Goal: Navigation & Orientation: Understand site structure

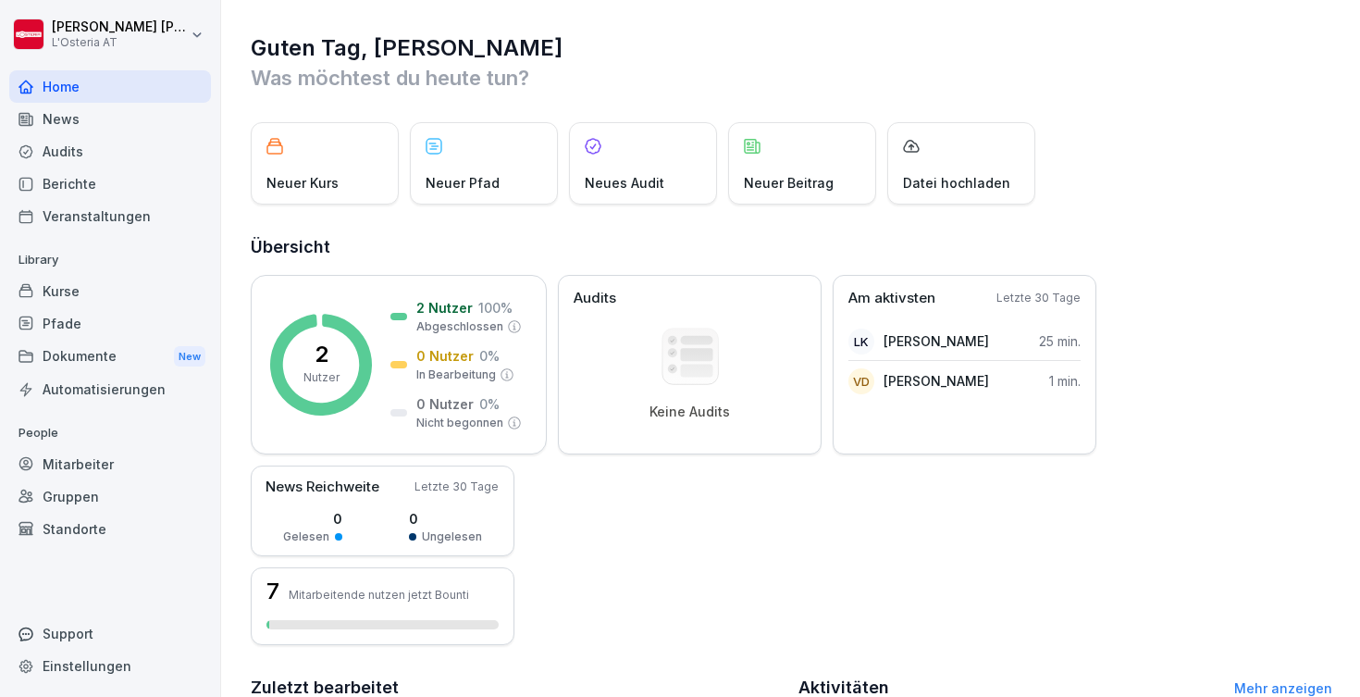
click at [113, 284] on div "Kurse" at bounding box center [110, 291] width 202 height 32
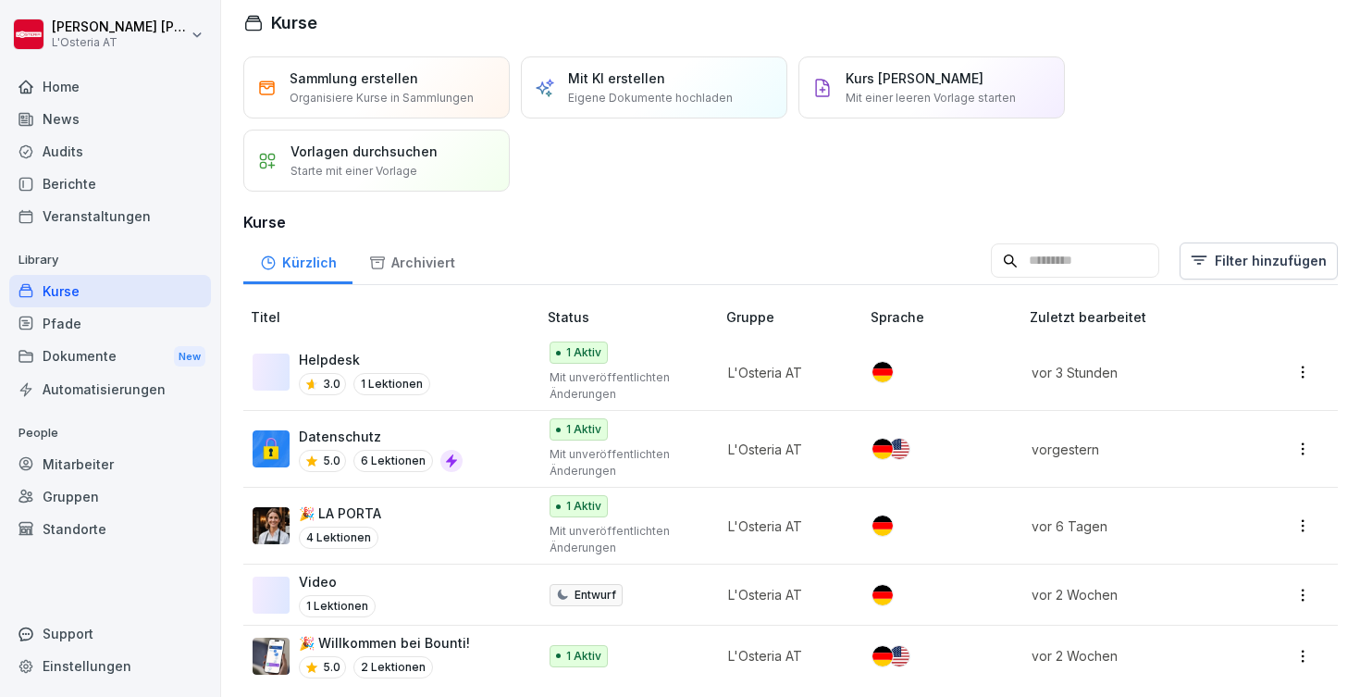
scroll to position [11, 0]
click at [501, 382] on div "Helpdesk 3.0 1 Lektionen" at bounding box center [386, 373] width 266 height 45
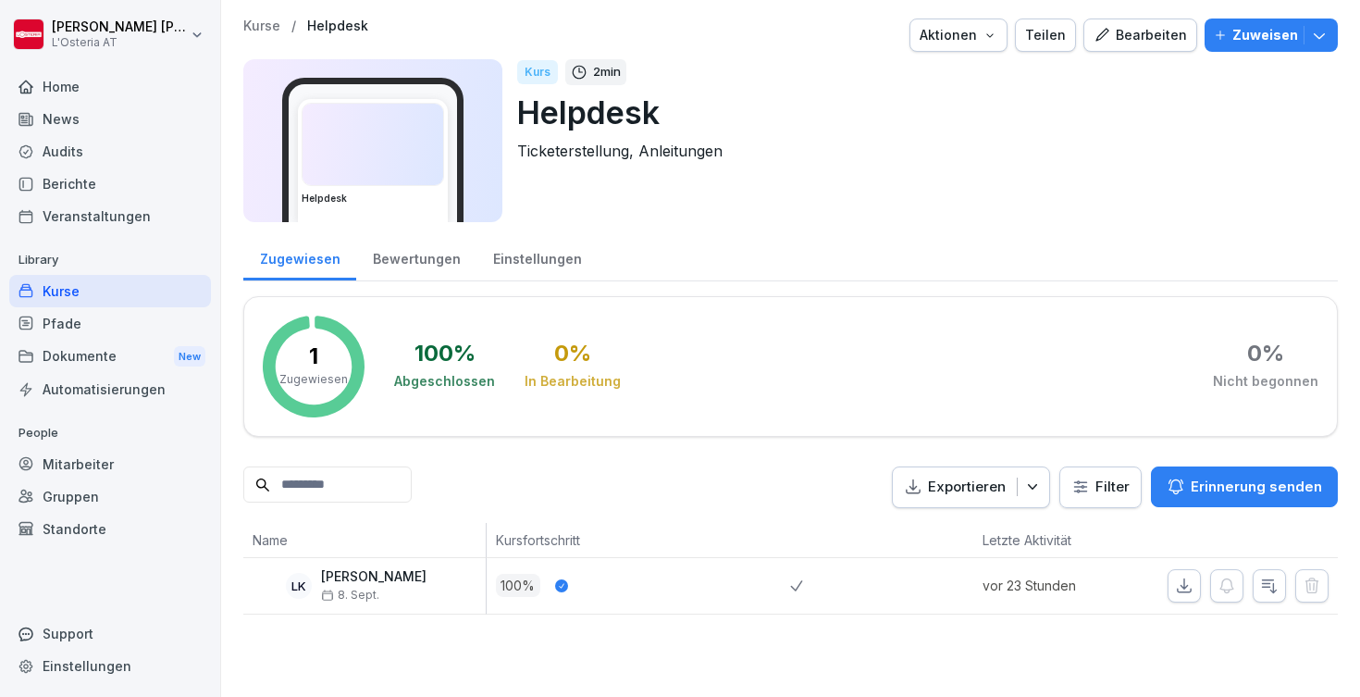
click at [1139, 33] on div "Bearbeiten" at bounding box center [1139, 35] width 93 height 20
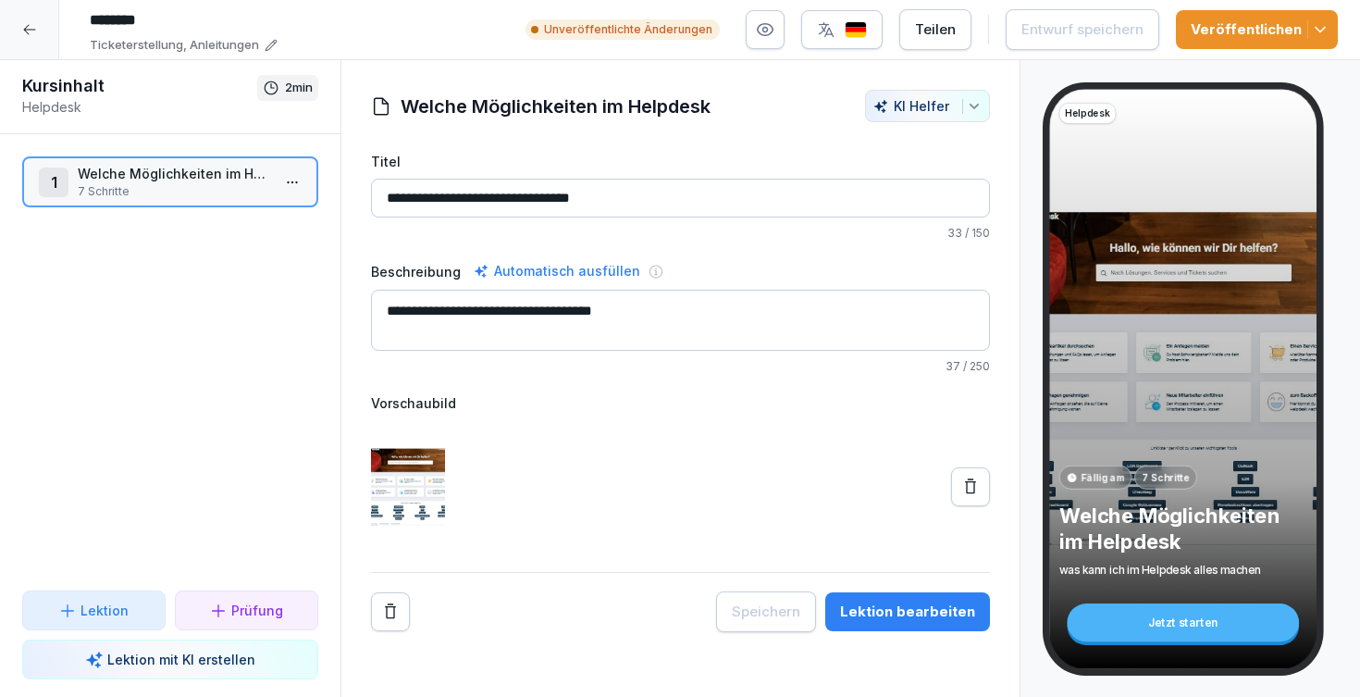
click at [872, 608] on div "Lektion bearbeiten" at bounding box center [907, 611] width 135 height 20
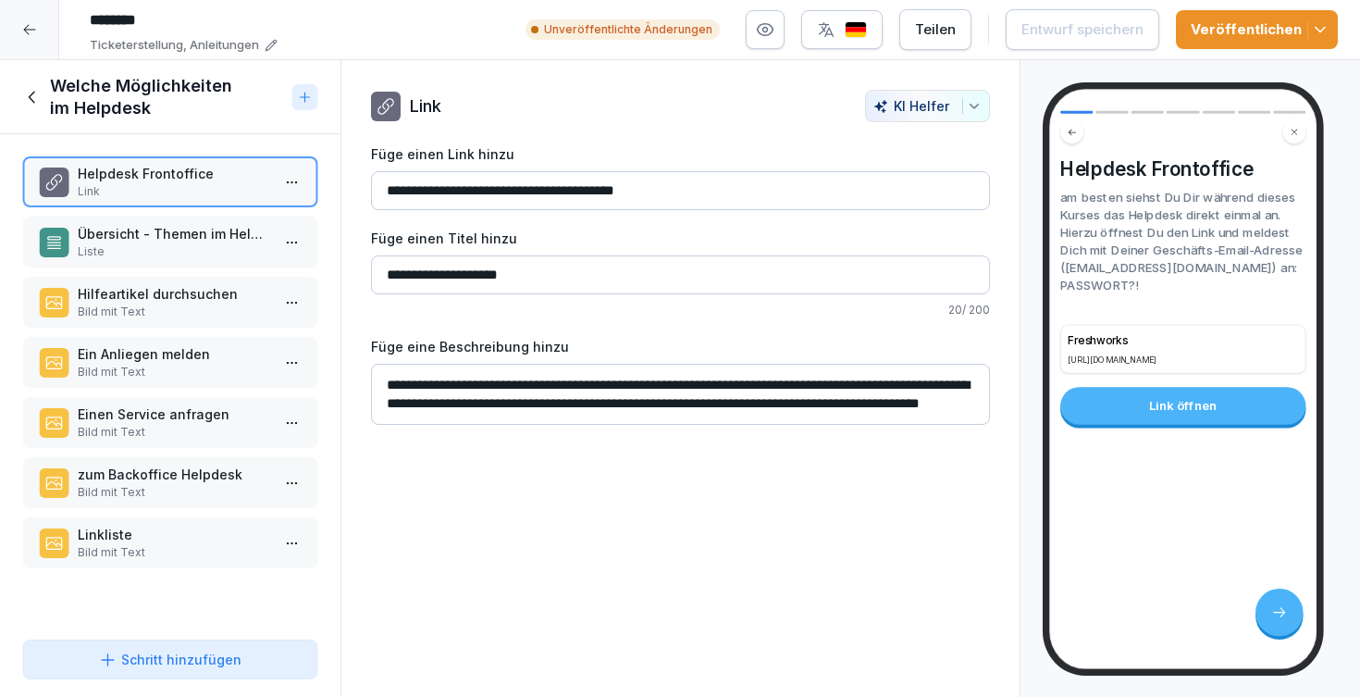
click at [185, 257] on p "Liste" at bounding box center [174, 251] width 192 height 17
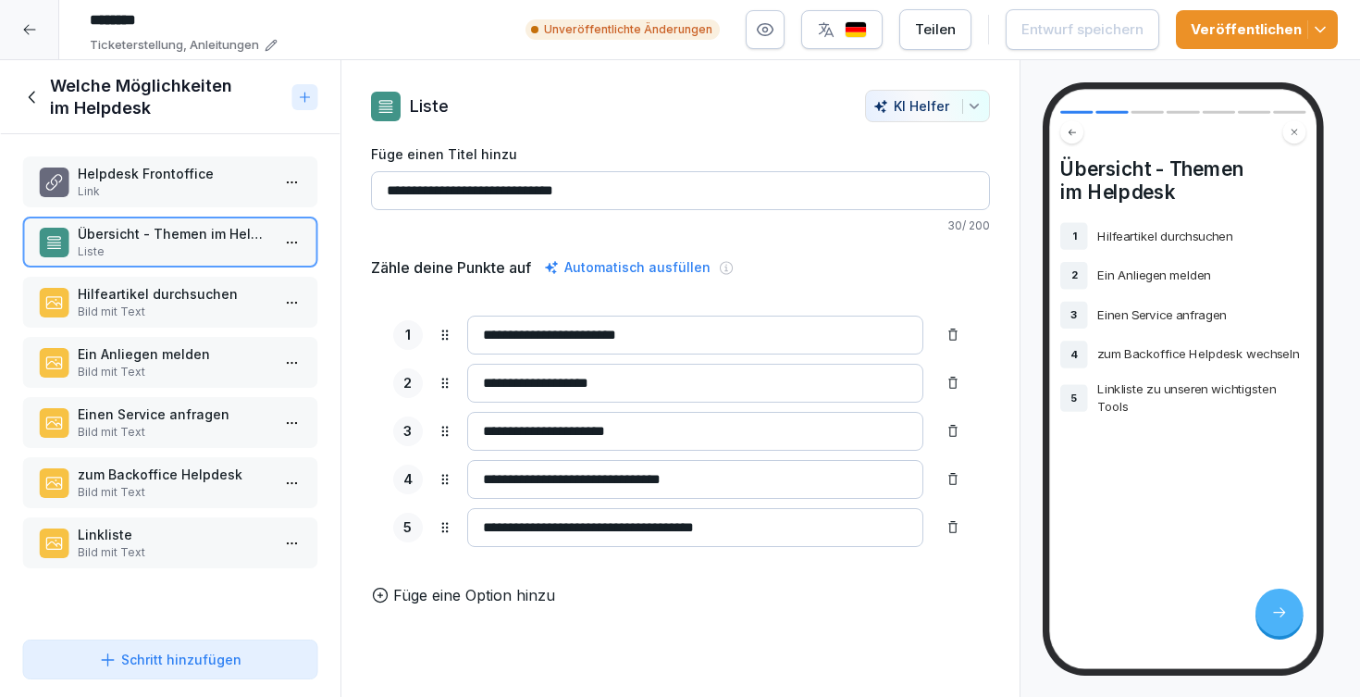
click at [172, 199] on p "Link" at bounding box center [174, 191] width 192 height 17
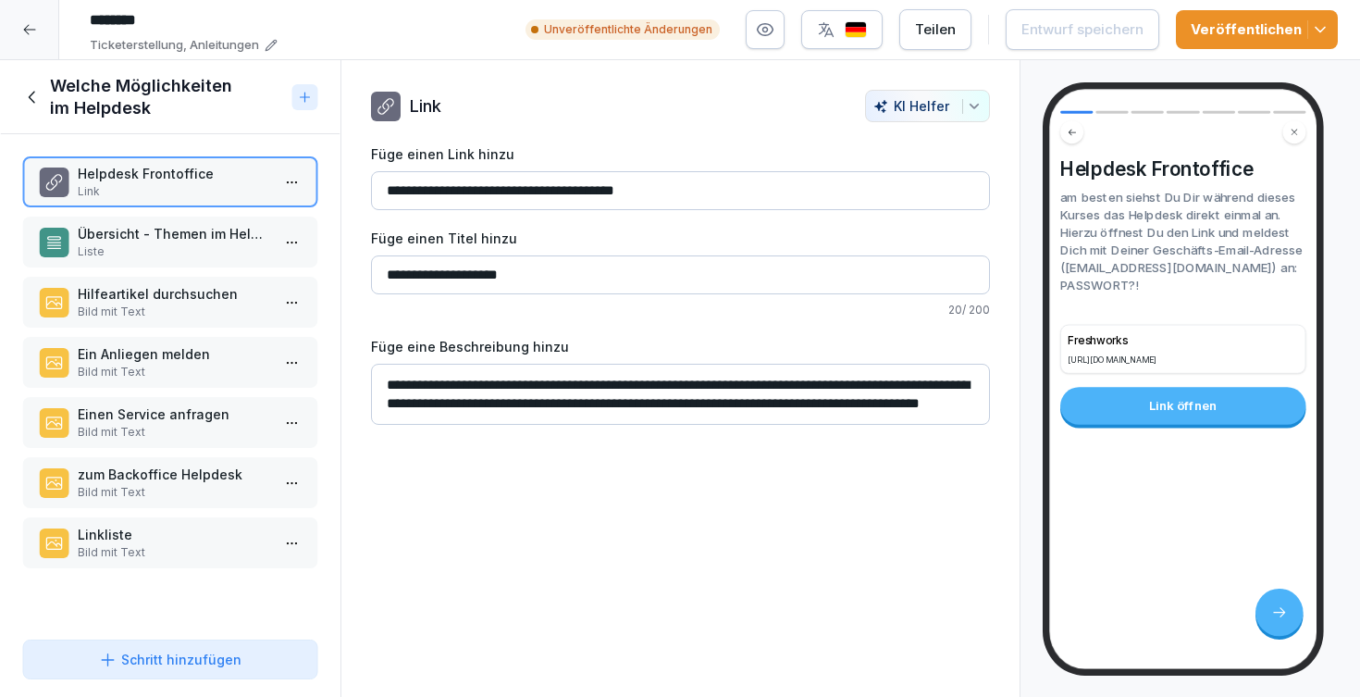
click at [159, 243] on p "Liste" at bounding box center [174, 251] width 192 height 17
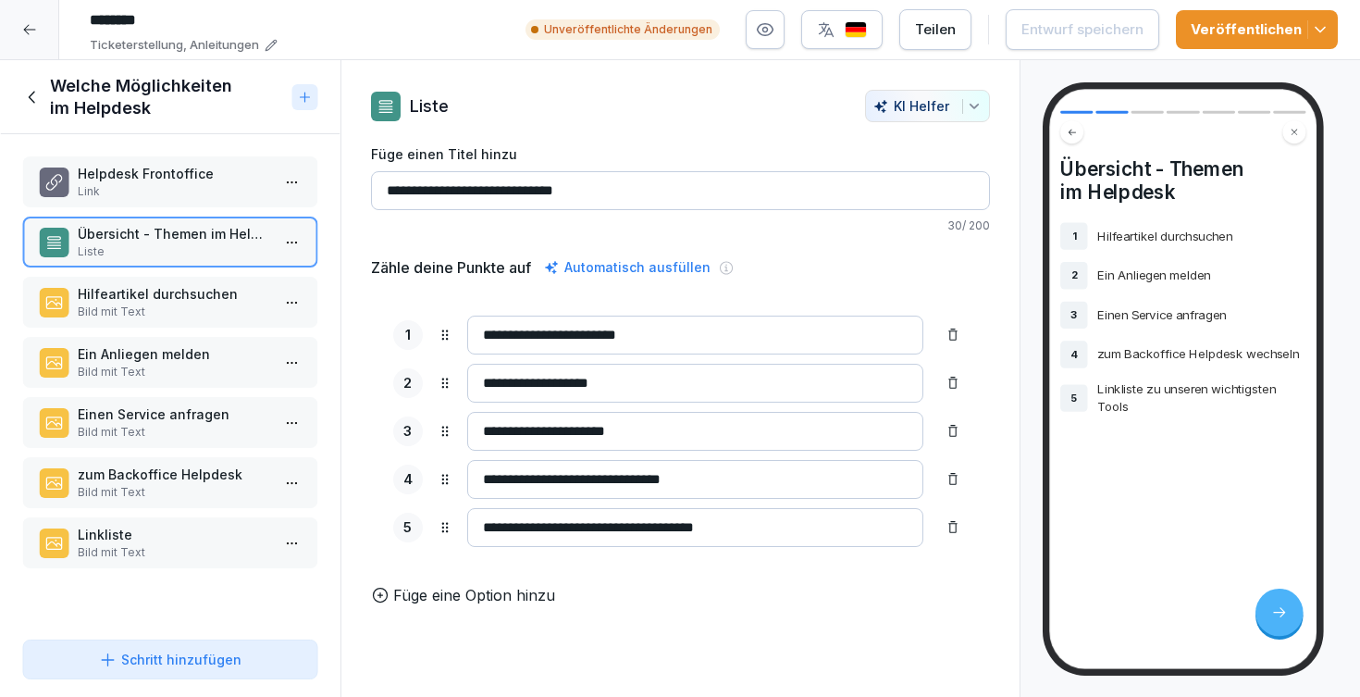
click at [154, 181] on p "Helpdesk Frontoffice" at bounding box center [174, 173] width 192 height 19
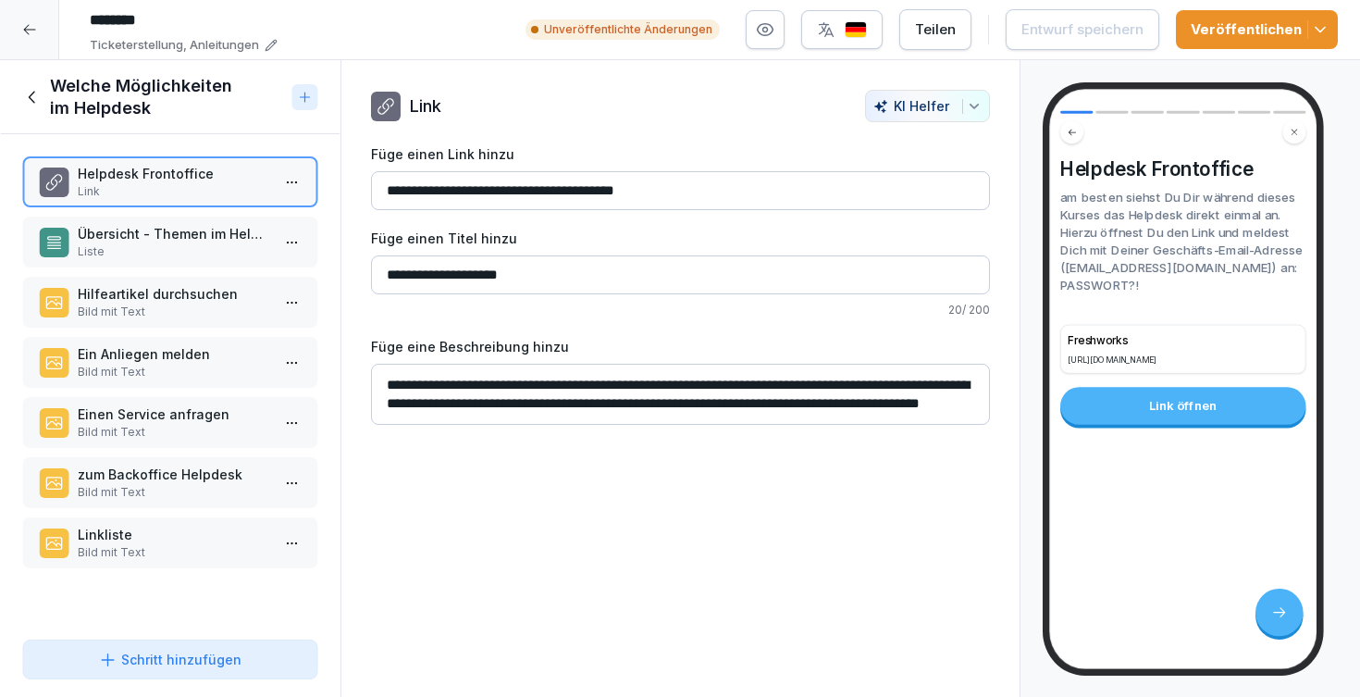
click at [175, 230] on p "Übersicht - Themen im Helpdesk" at bounding box center [174, 233] width 192 height 19
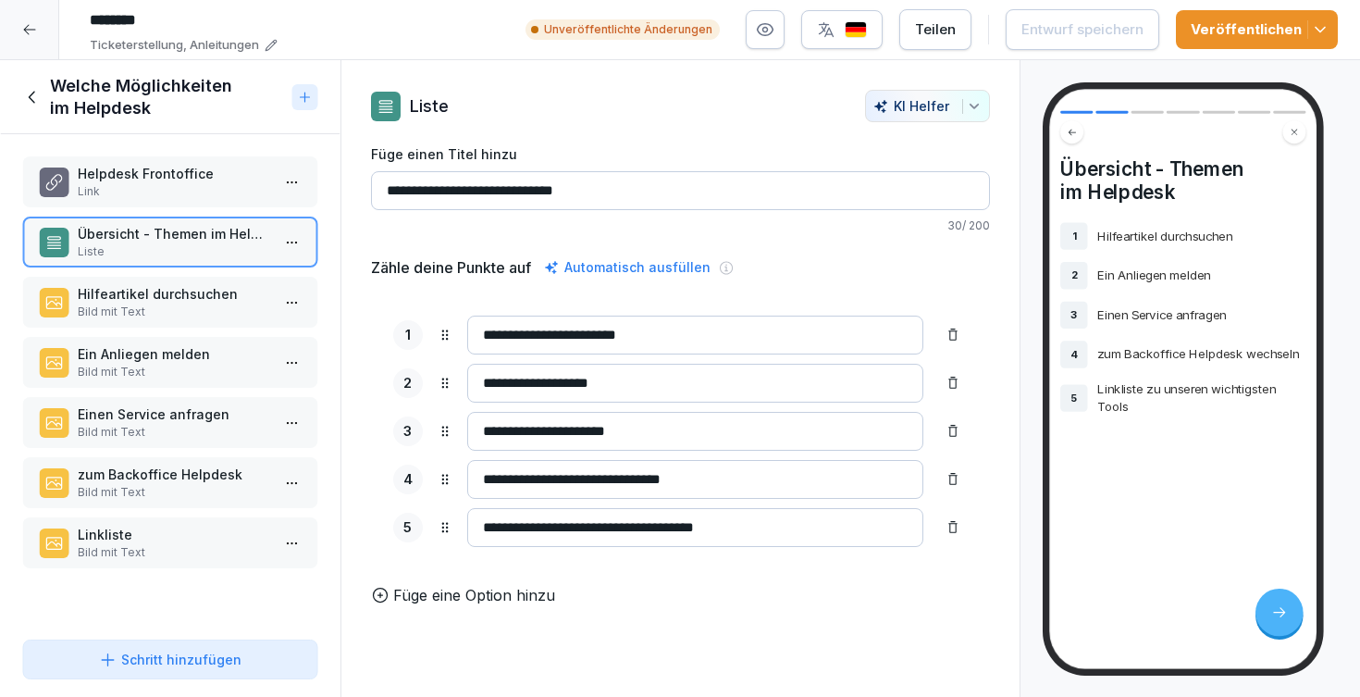
click at [186, 161] on div "Helpdesk Frontoffice Link" at bounding box center [170, 181] width 296 height 51
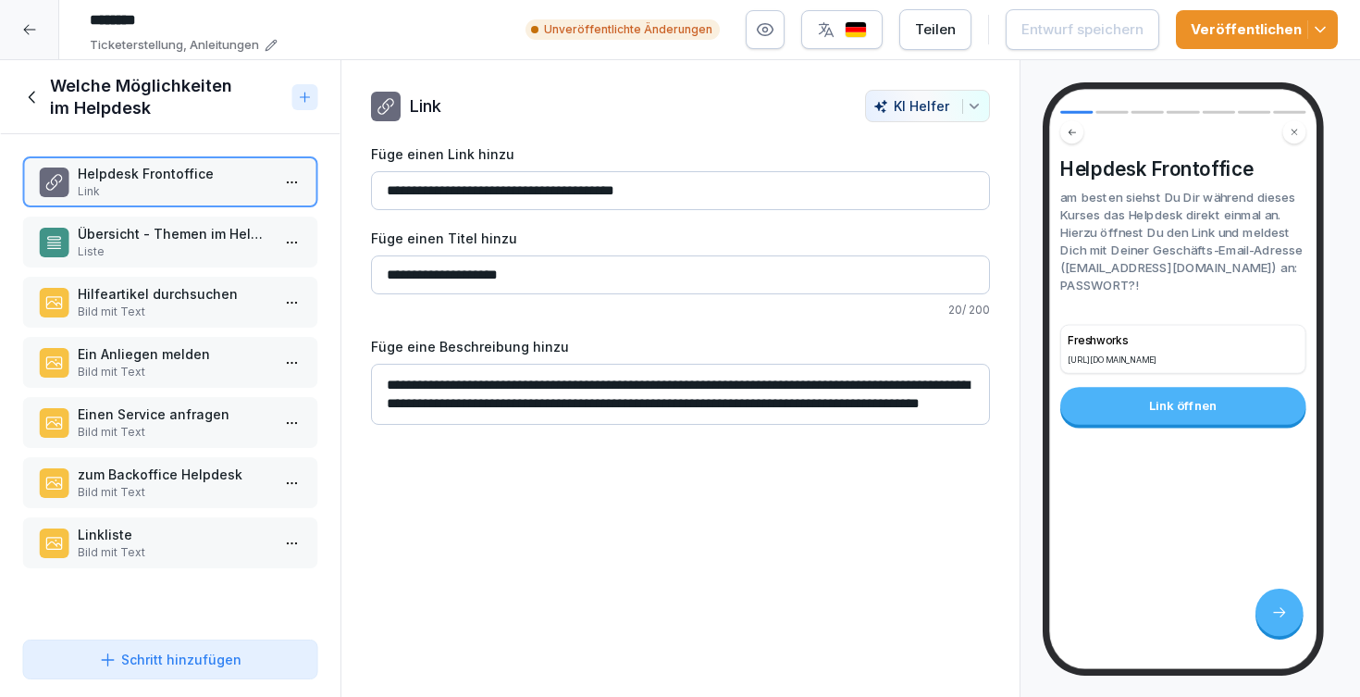
scroll to position [19, 0]
click at [142, 373] on p "Bild mit Text" at bounding box center [174, 372] width 192 height 17
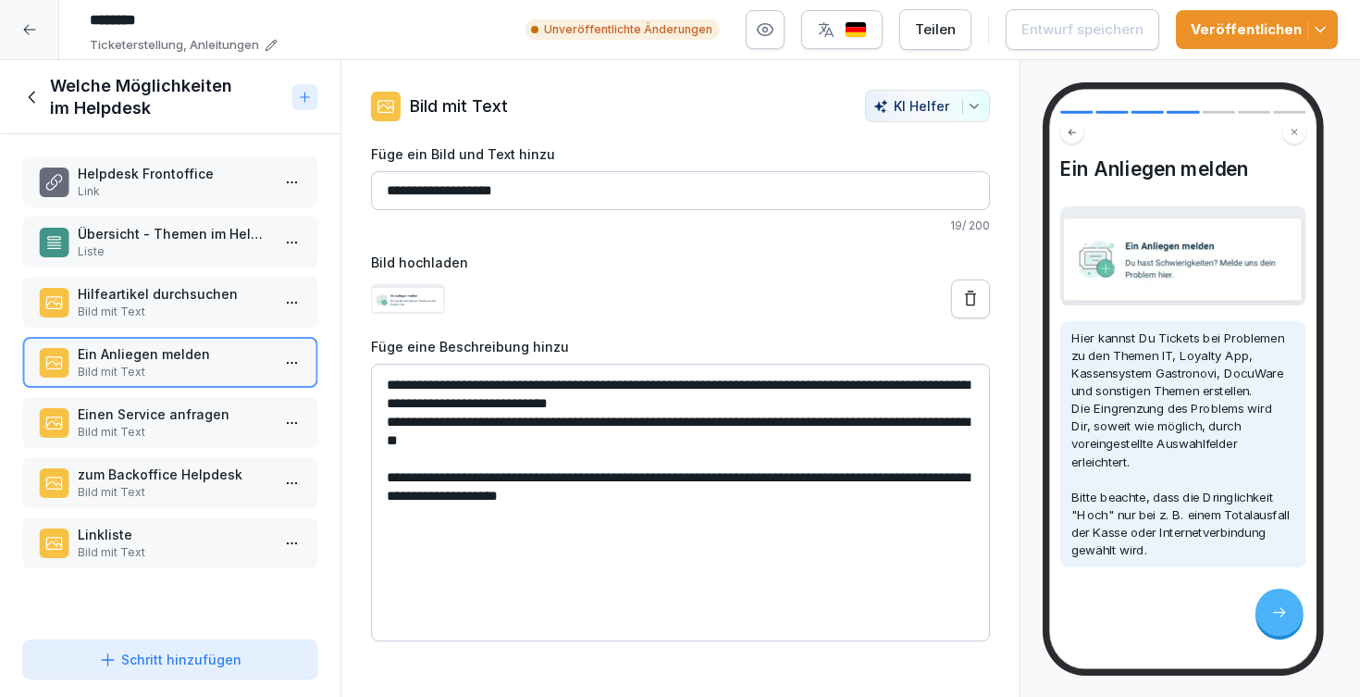
click at [150, 408] on p "Einen Service anfragen" at bounding box center [174, 413] width 192 height 19
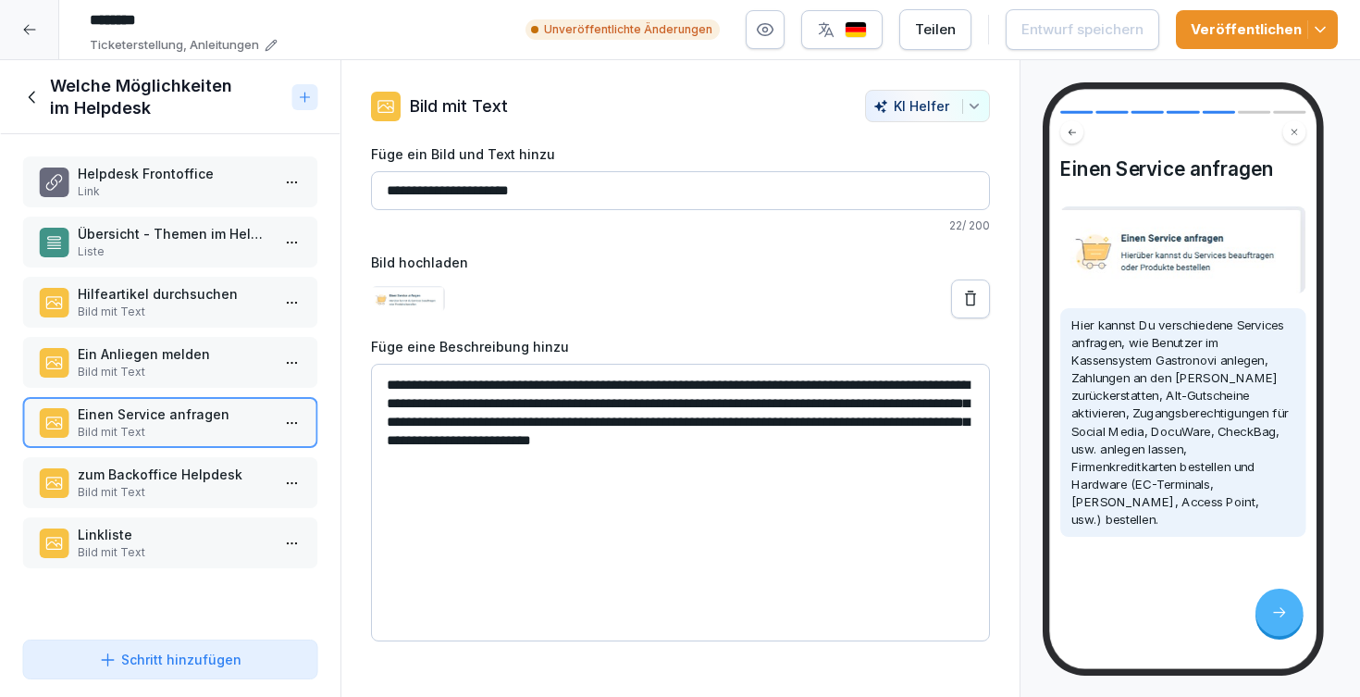
click at [169, 474] on p "zum Backoffice Helpdesk" at bounding box center [174, 473] width 192 height 19
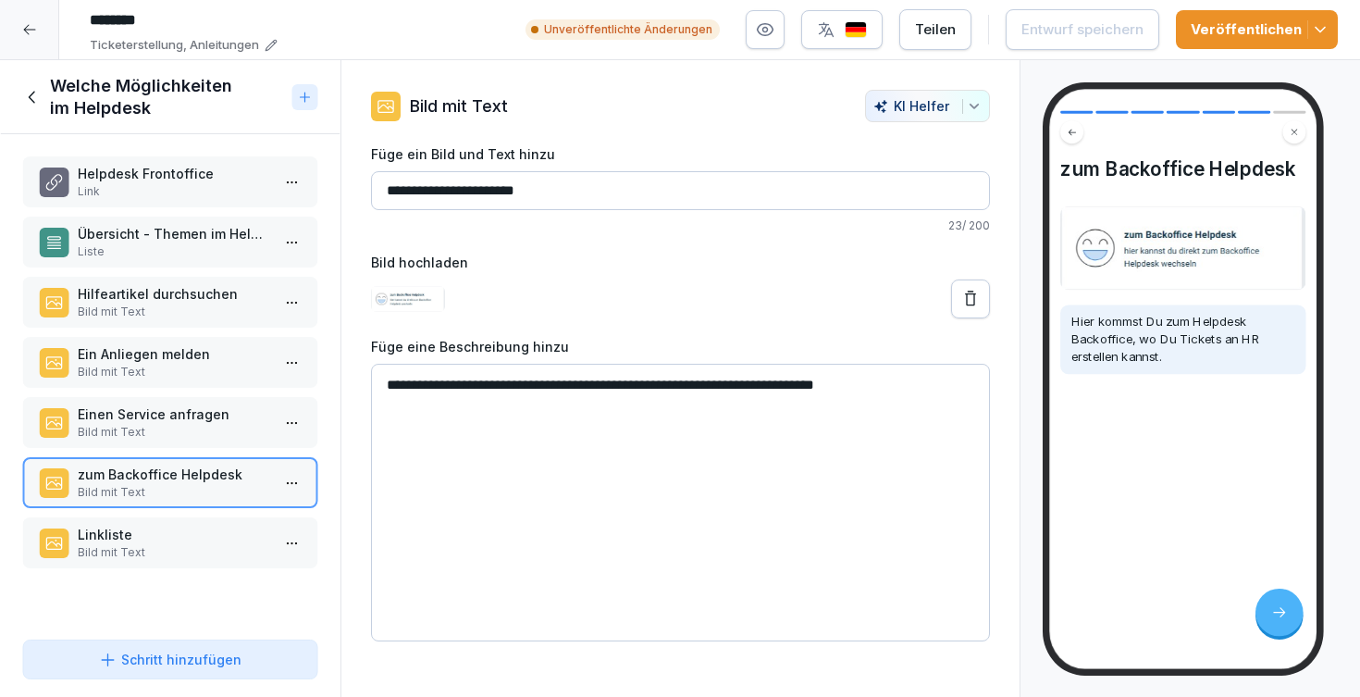
click at [186, 537] on p "Linkliste" at bounding box center [174, 534] width 192 height 19
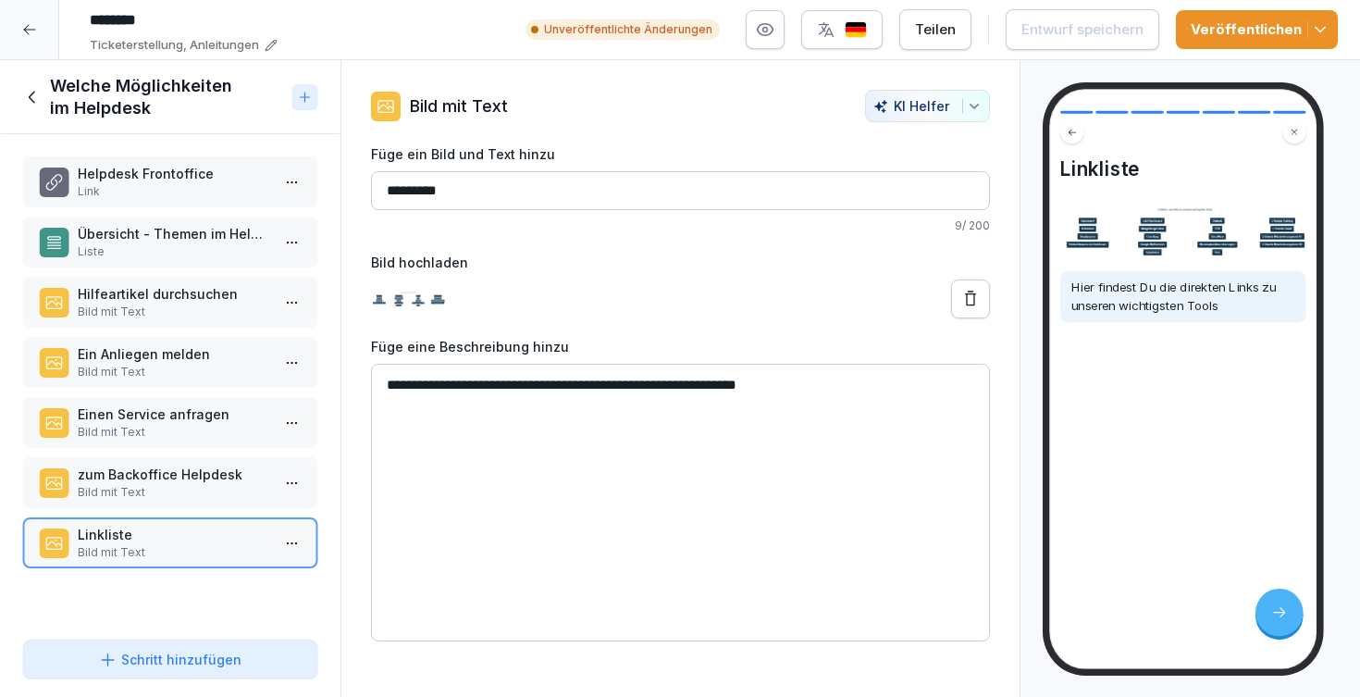
click at [33, 96] on icon at bounding box center [32, 97] width 20 height 20
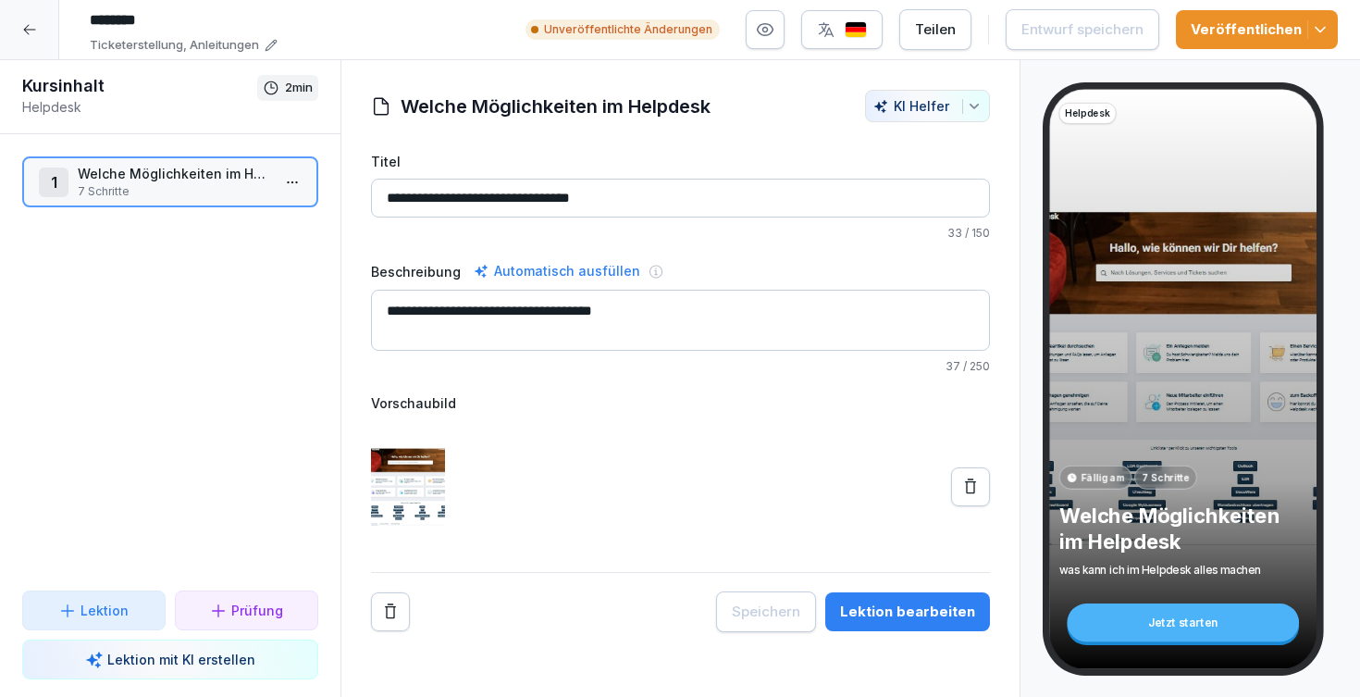
click at [30, 38] on div at bounding box center [29, 29] width 59 height 59
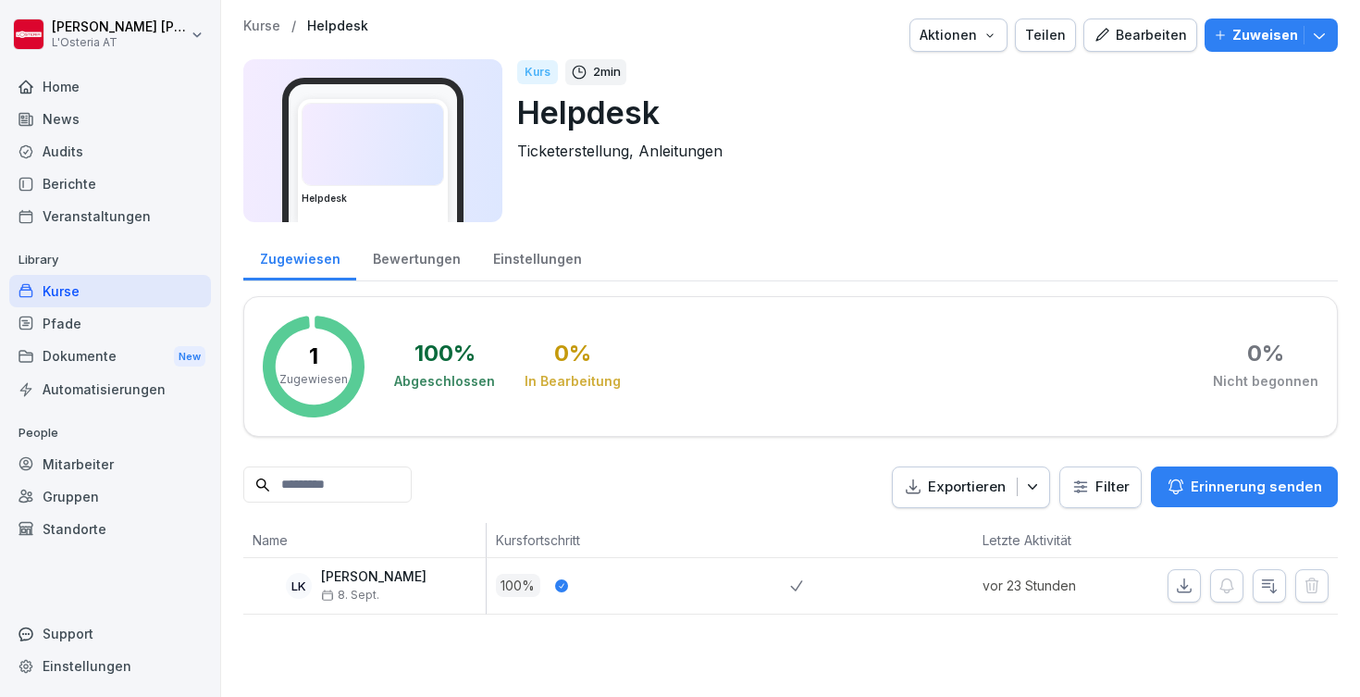
click at [116, 282] on div "Kurse" at bounding box center [110, 291] width 202 height 32
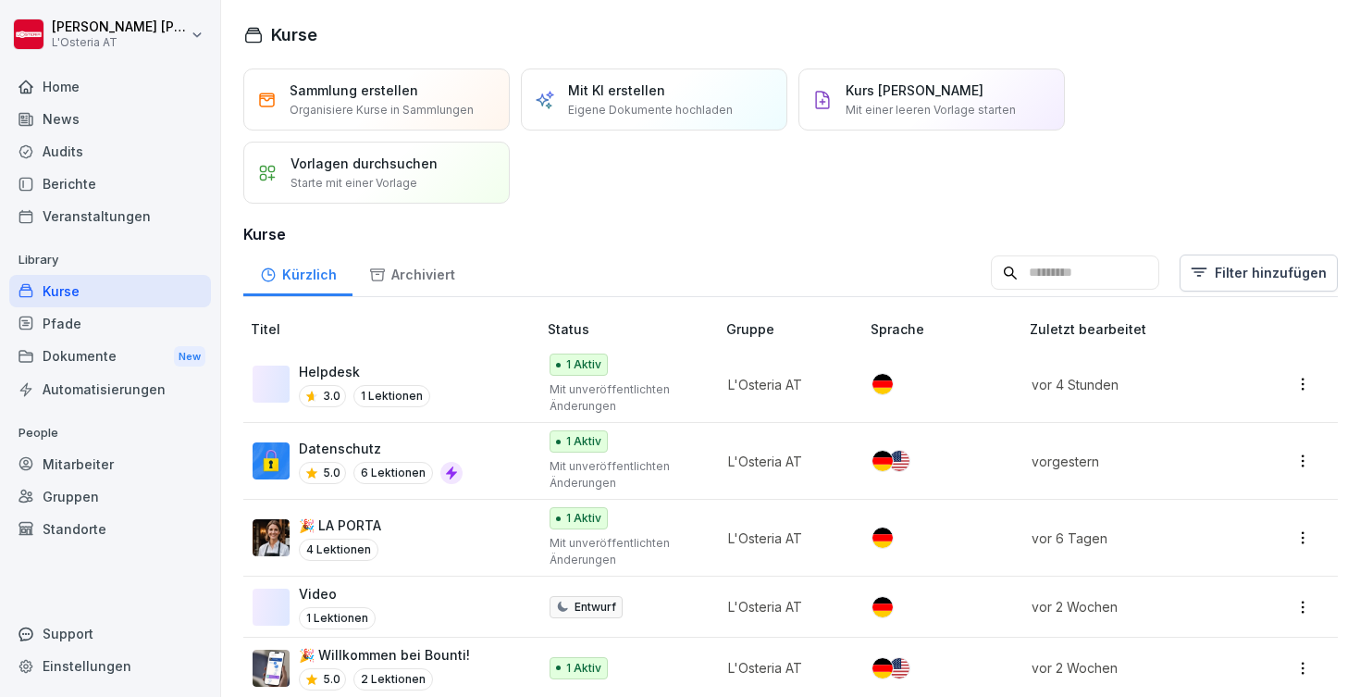
click at [84, 93] on div "Home" at bounding box center [110, 86] width 202 height 32
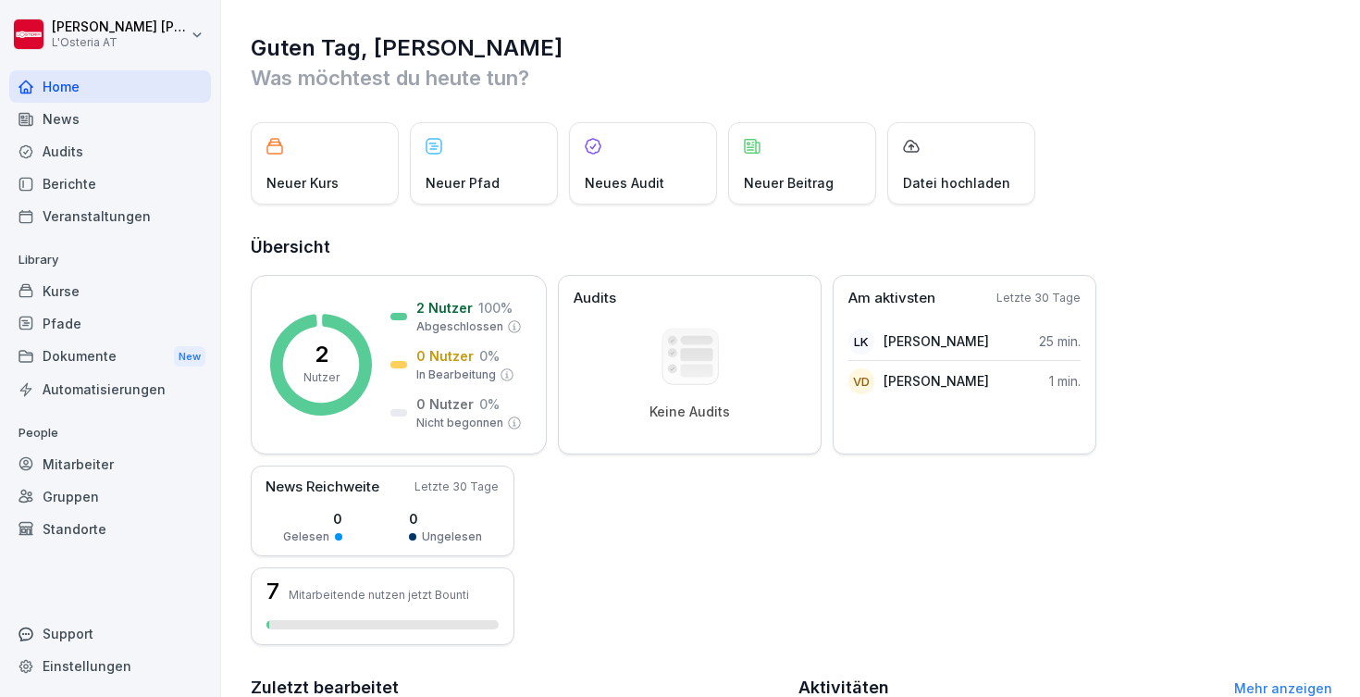
click at [85, 468] on div "Mitarbeiter" at bounding box center [110, 464] width 202 height 32
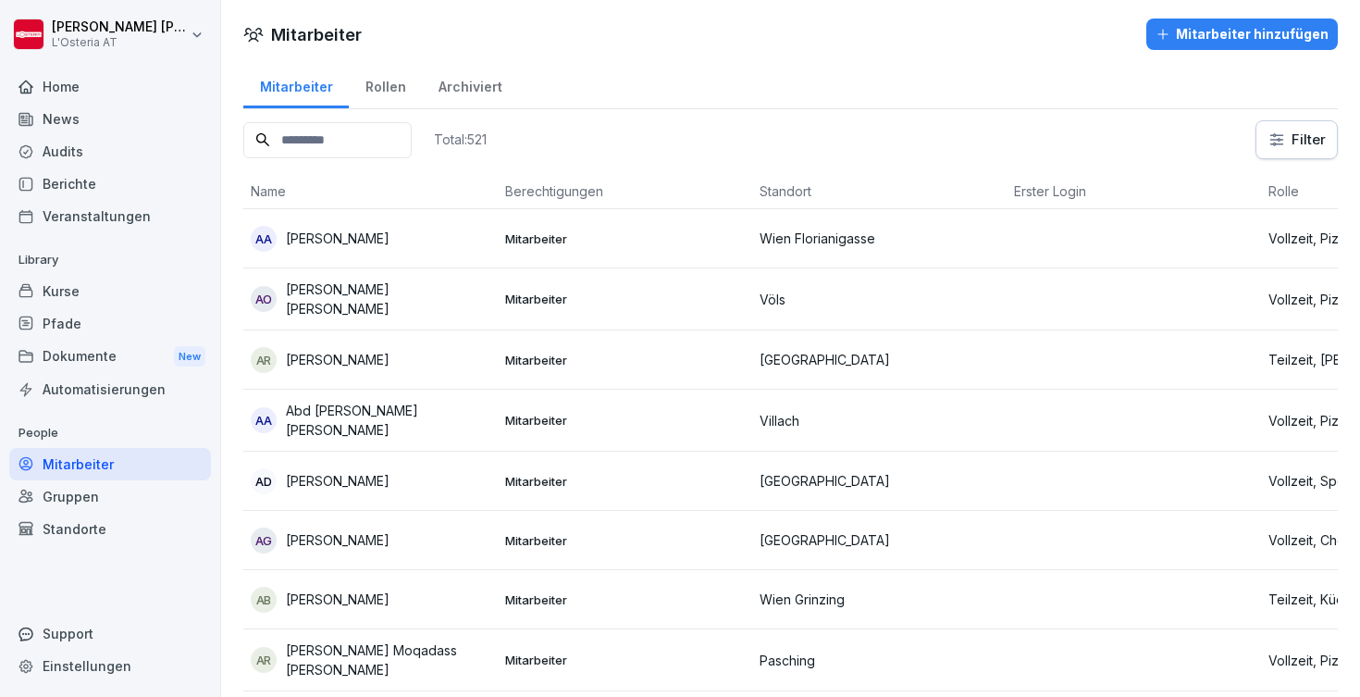
click at [392, 92] on div "Rollen" at bounding box center [385, 84] width 73 height 47
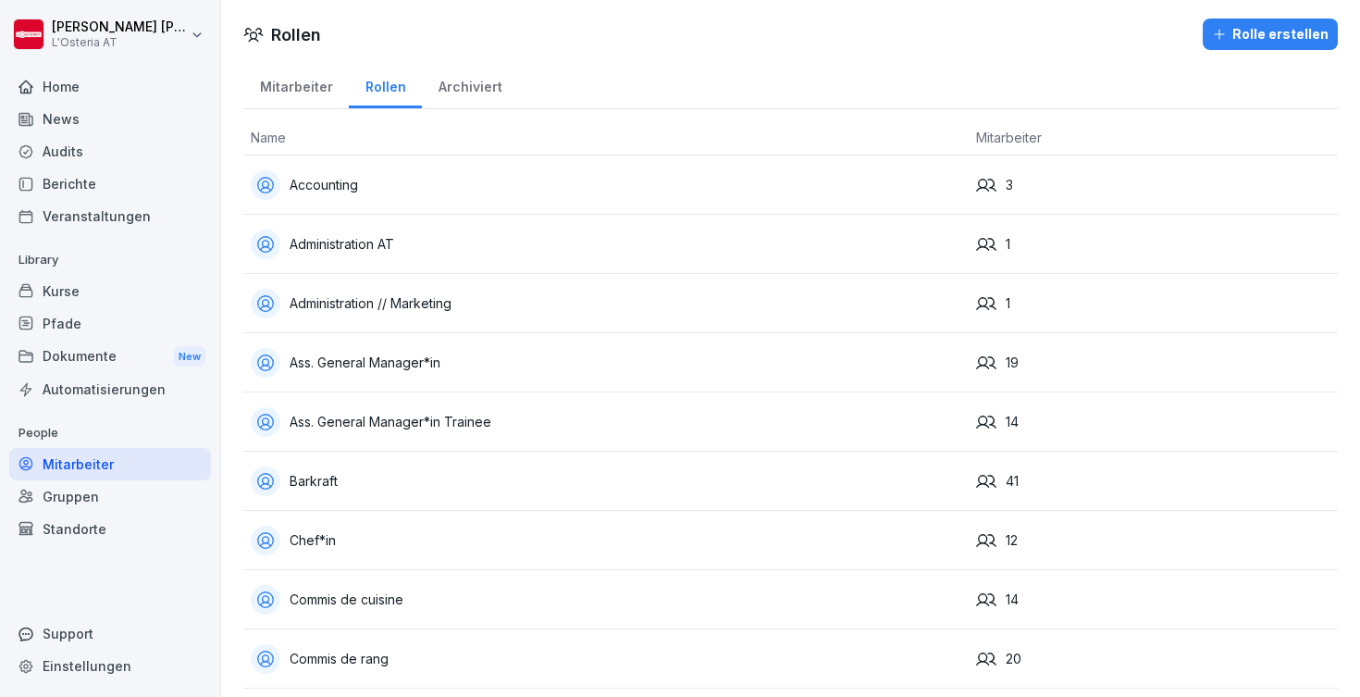
click at [90, 93] on div "Home" at bounding box center [110, 86] width 202 height 32
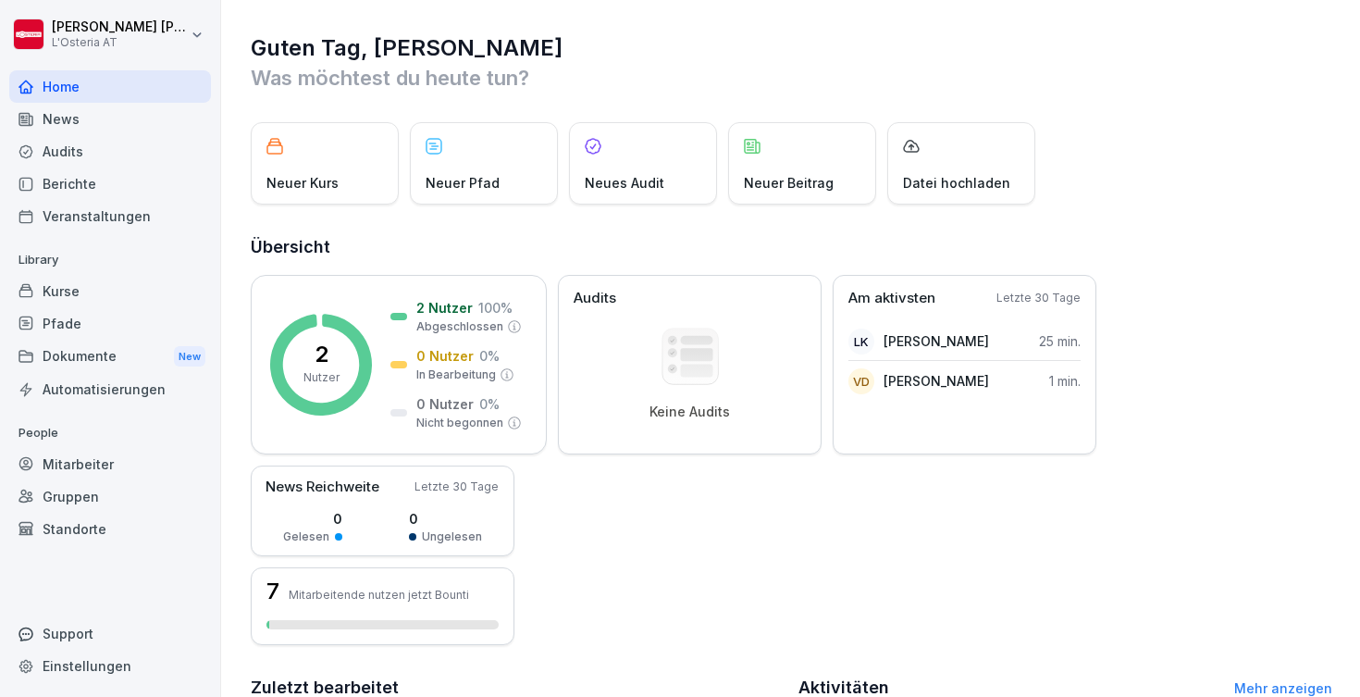
click at [103, 352] on div "Dokumente New" at bounding box center [110, 357] width 202 height 34
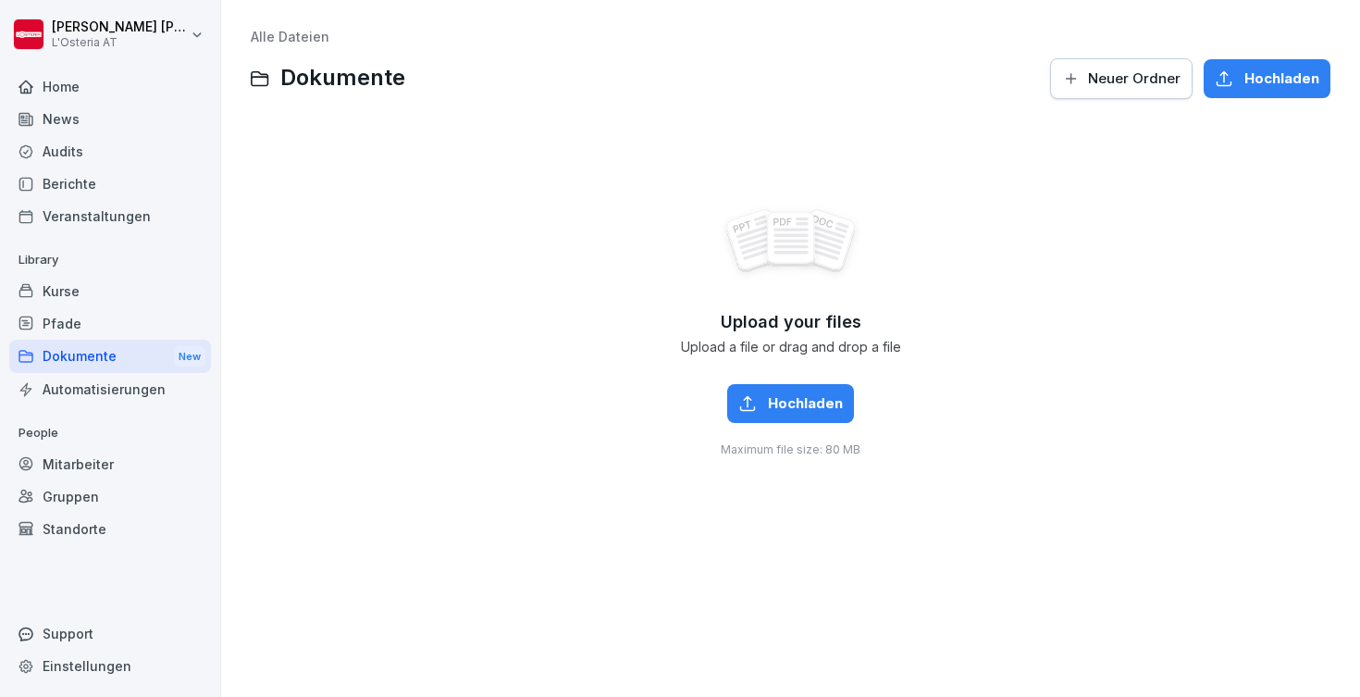
click at [80, 314] on div "Pfade" at bounding box center [110, 323] width 202 height 32
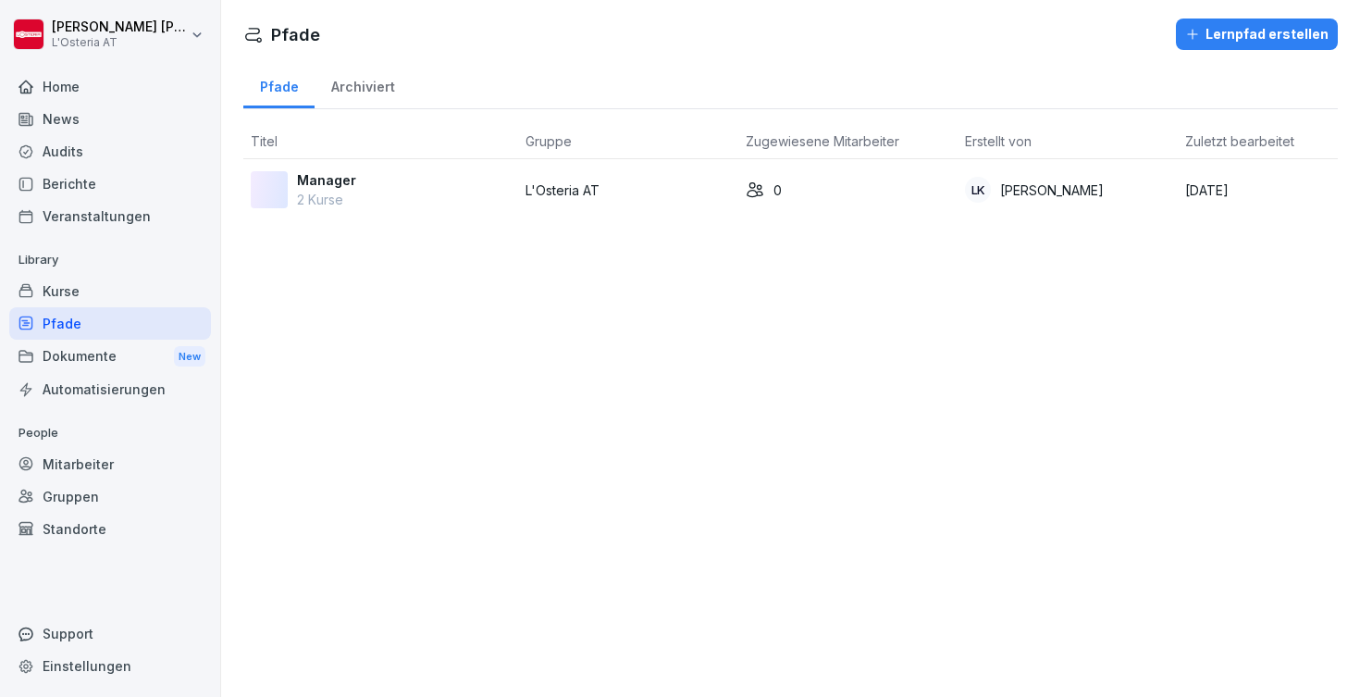
click at [373, 188] on div "Manager 2 Kurse" at bounding box center [381, 189] width 260 height 39
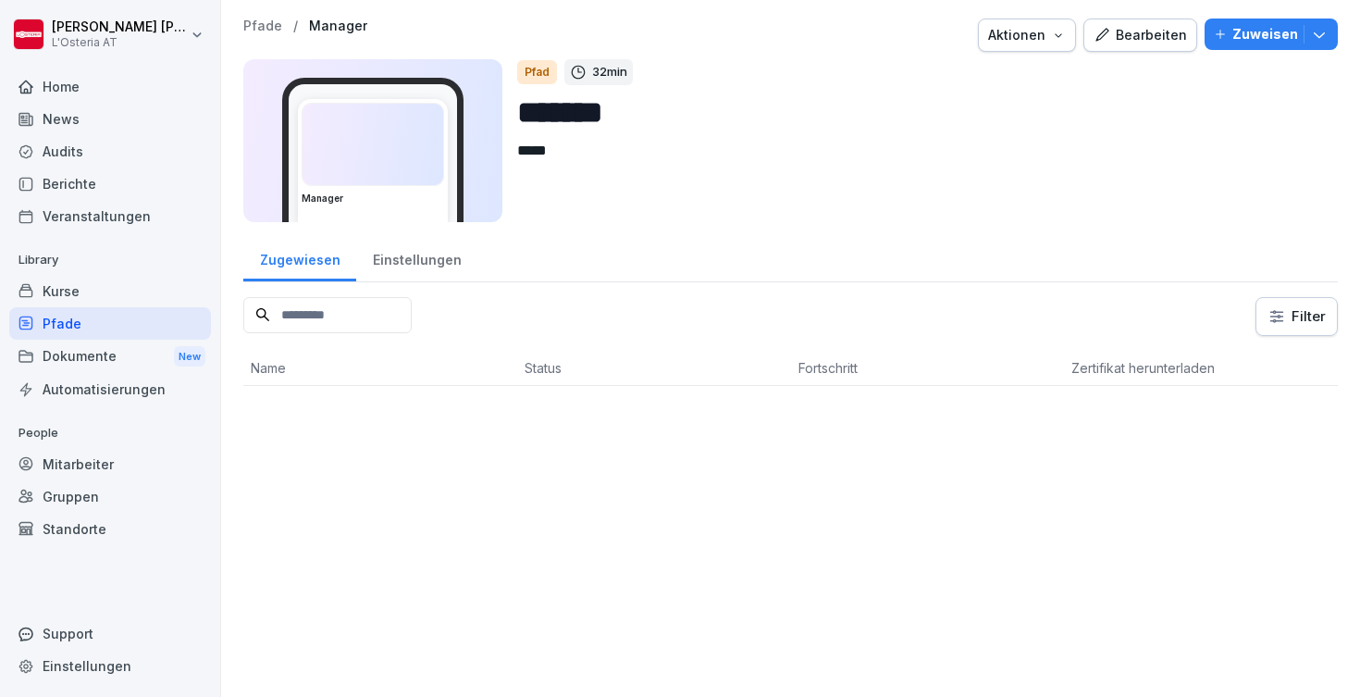
click at [414, 268] on div "Einstellungen" at bounding box center [416, 257] width 121 height 47
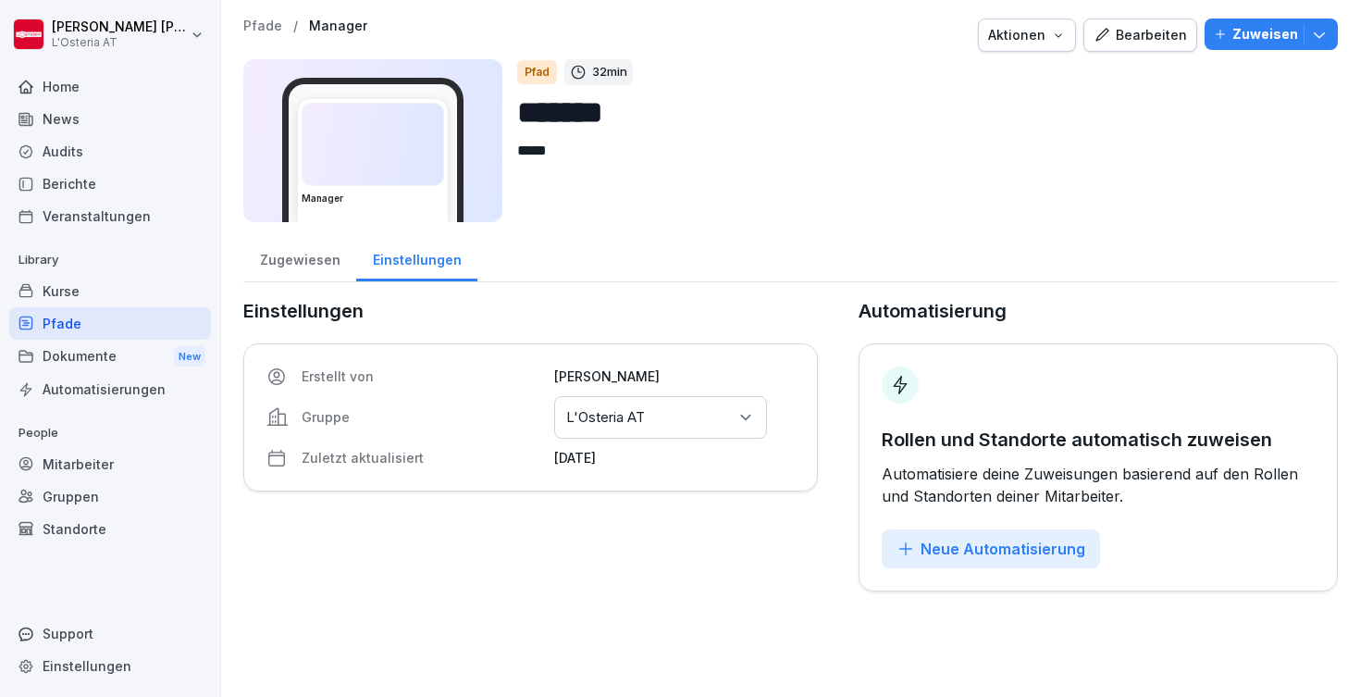
click at [288, 262] on div "Zugewiesen" at bounding box center [299, 257] width 113 height 47
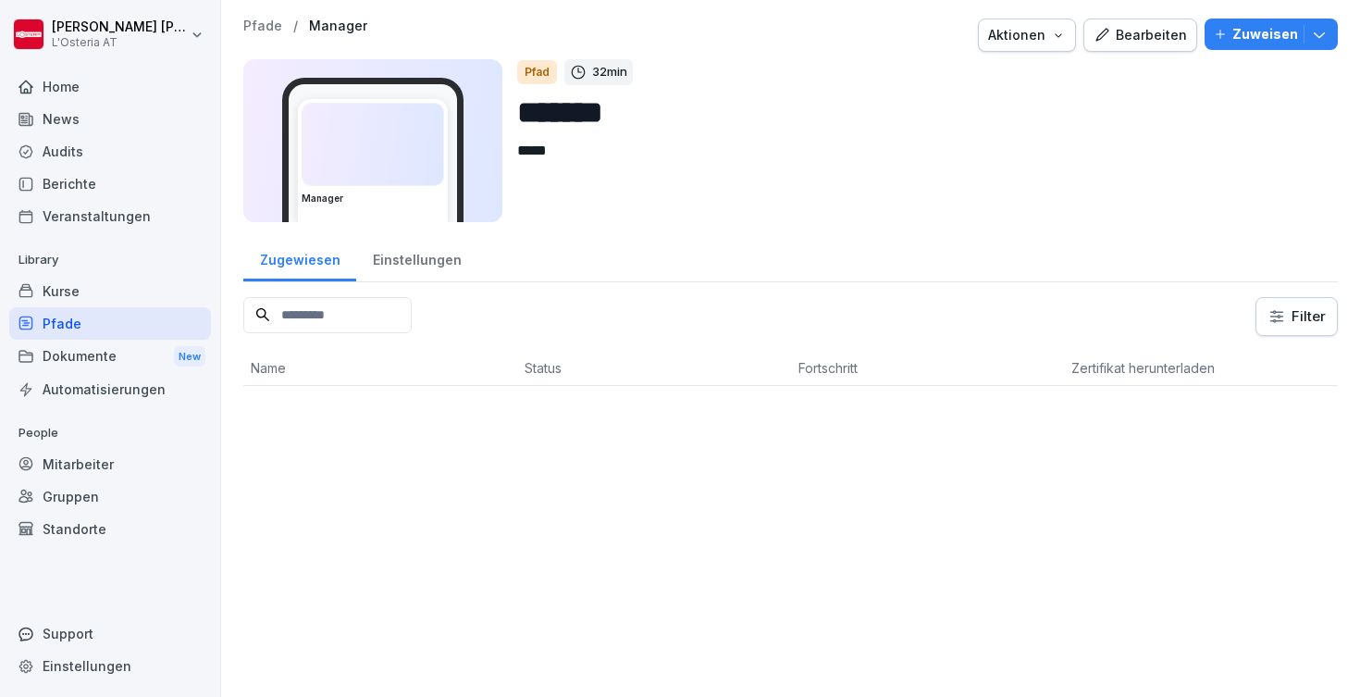
click at [106, 357] on div "Dokumente New" at bounding box center [110, 357] width 202 height 34
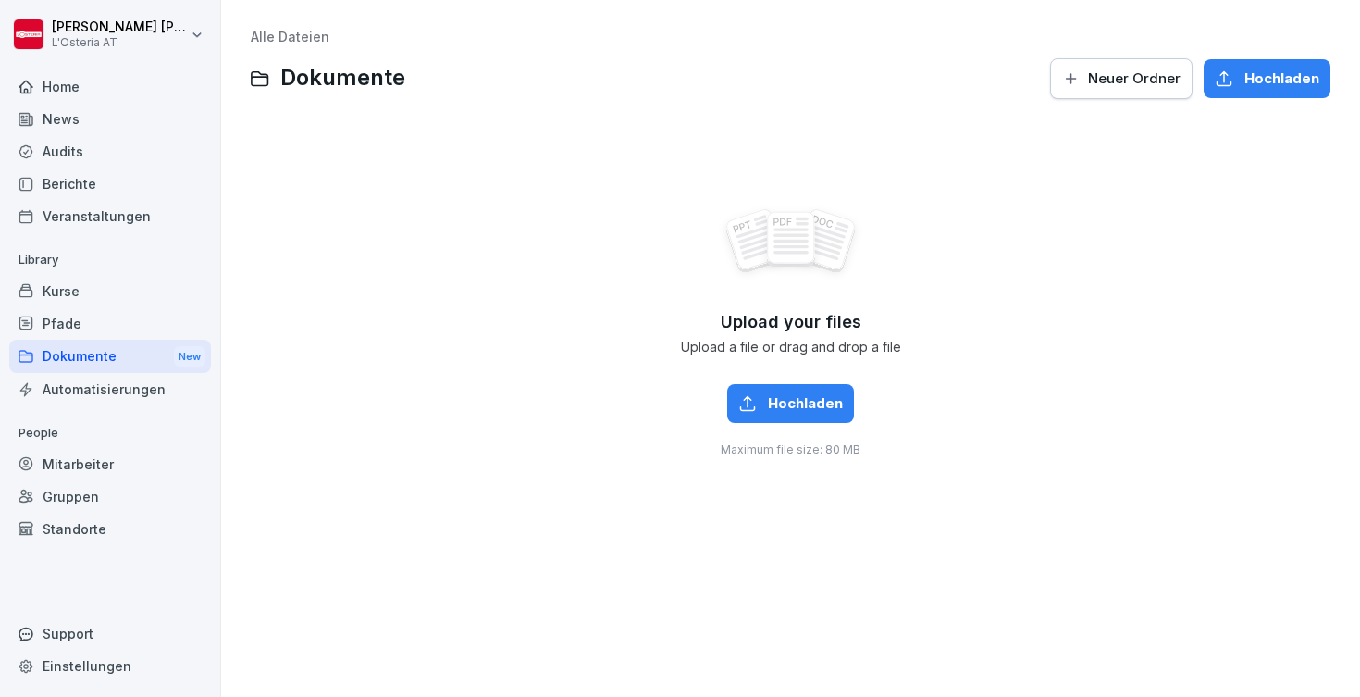
click at [104, 397] on div "Automatisierungen" at bounding box center [110, 389] width 202 height 32
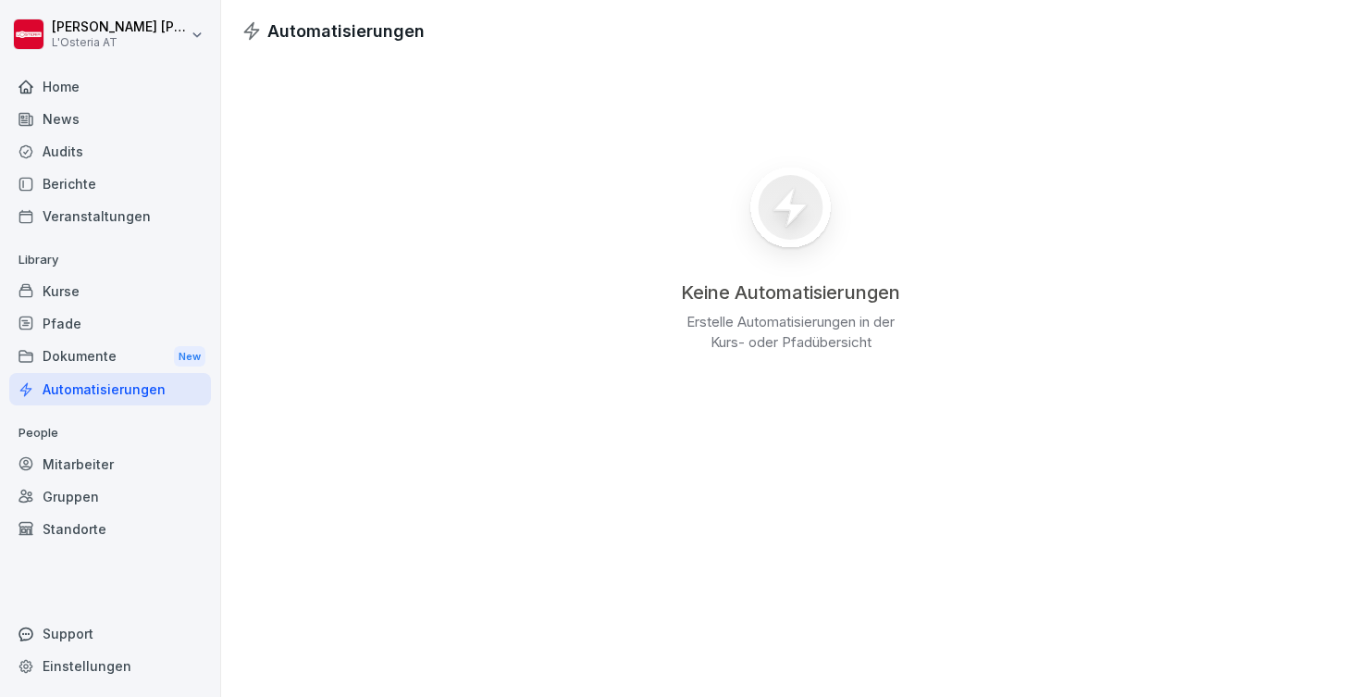
click at [66, 290] on div "Kurse" at bounding box center [110, 291] width 202 height 32
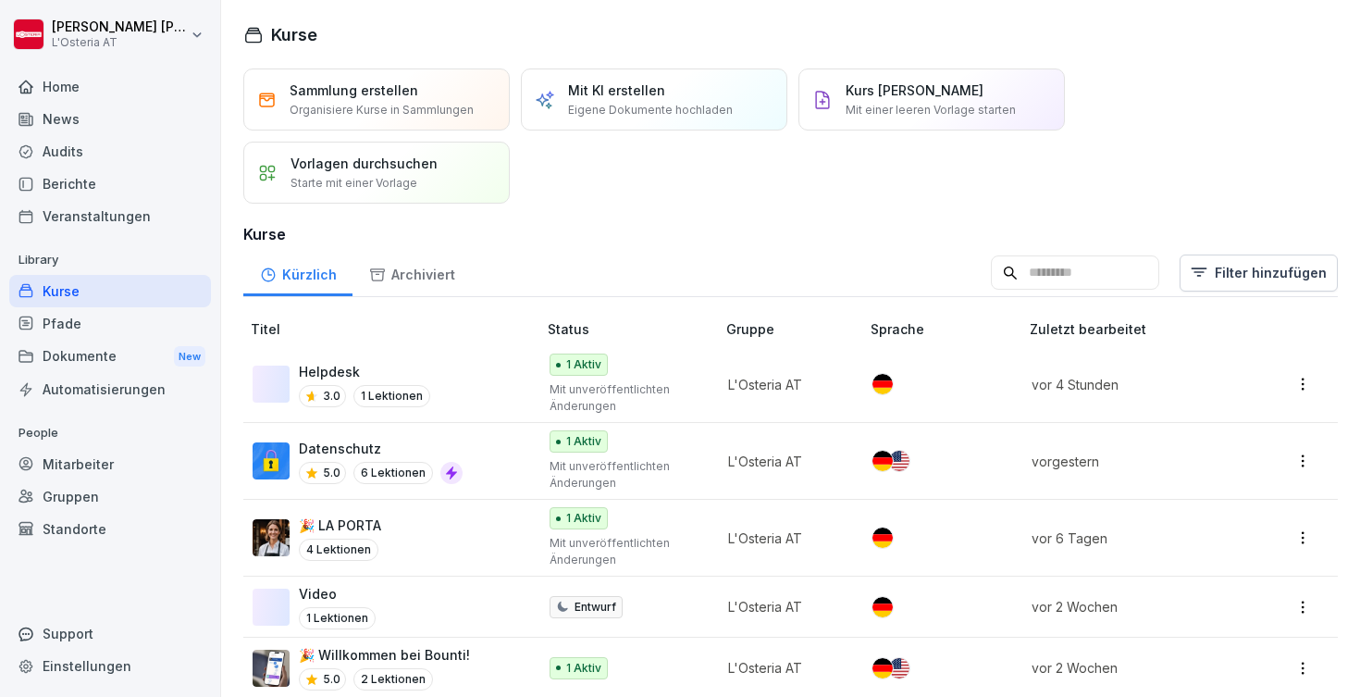
click at [86, 493] on div "Gruppen" at bounding box center [110, 496] width 202 height 32
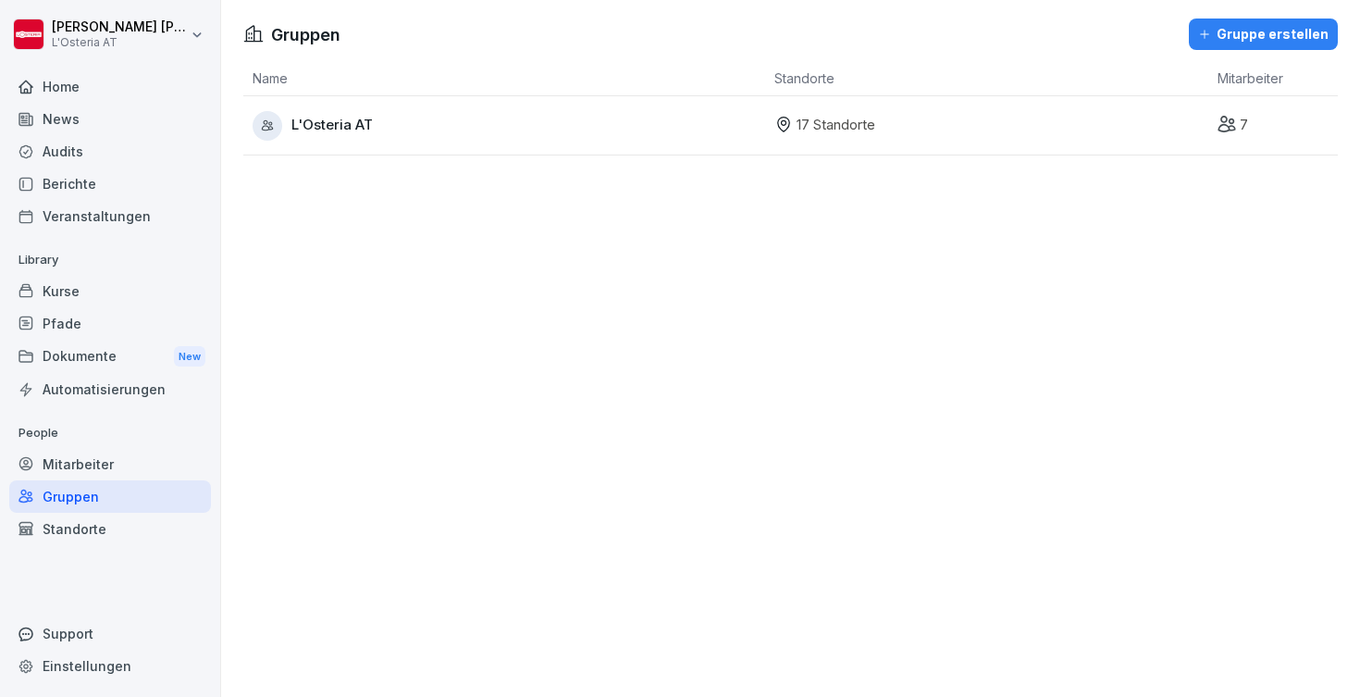
click at [66, 87] on div "Home" at bounding box center [110, 86] width 202 height 32
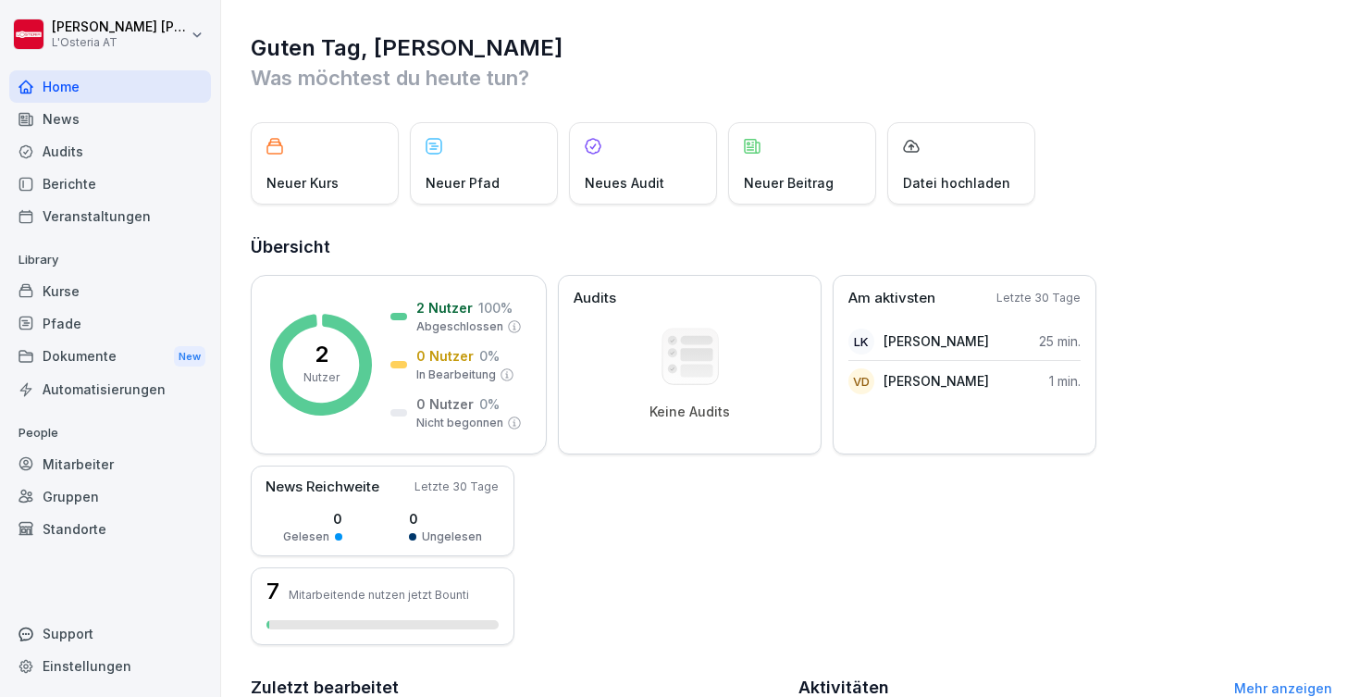
click at [101, 122] on div "News" at bounding box center [110, 119] width 202 height 32
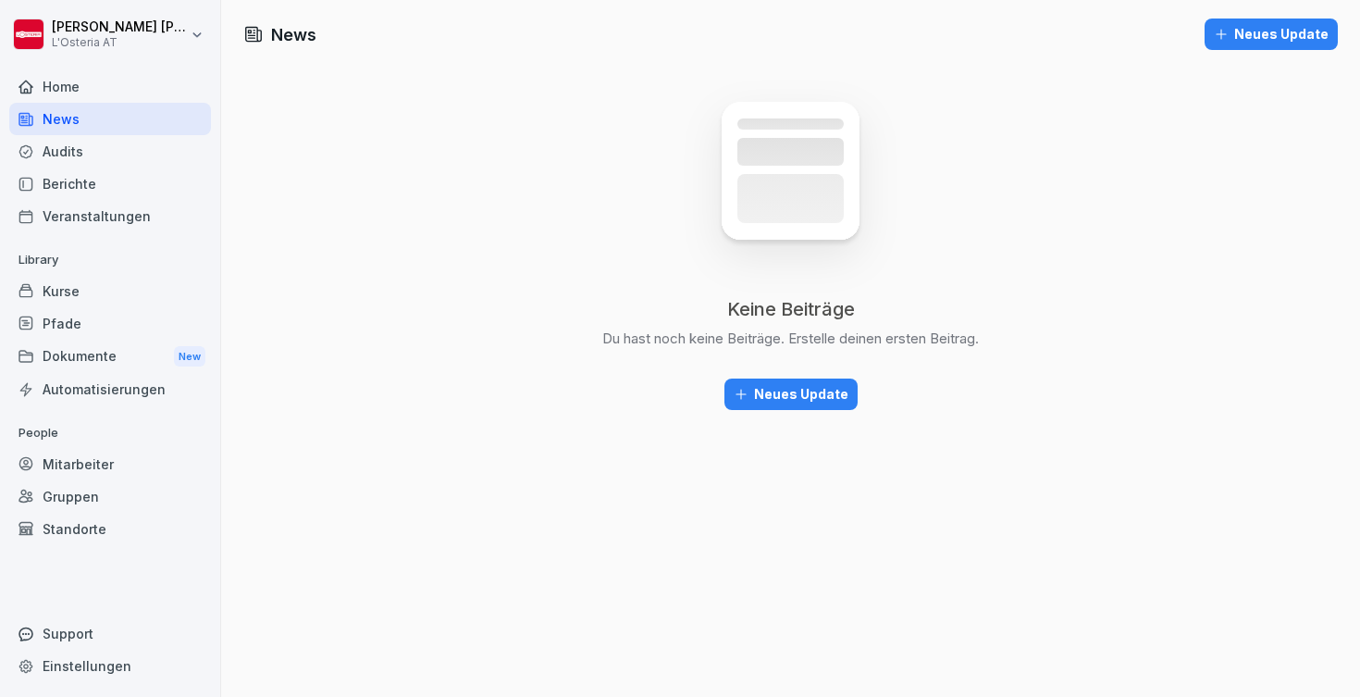
click at [121, 154] on div "Audits" at bounding box center [110, 151] width 202 height 32
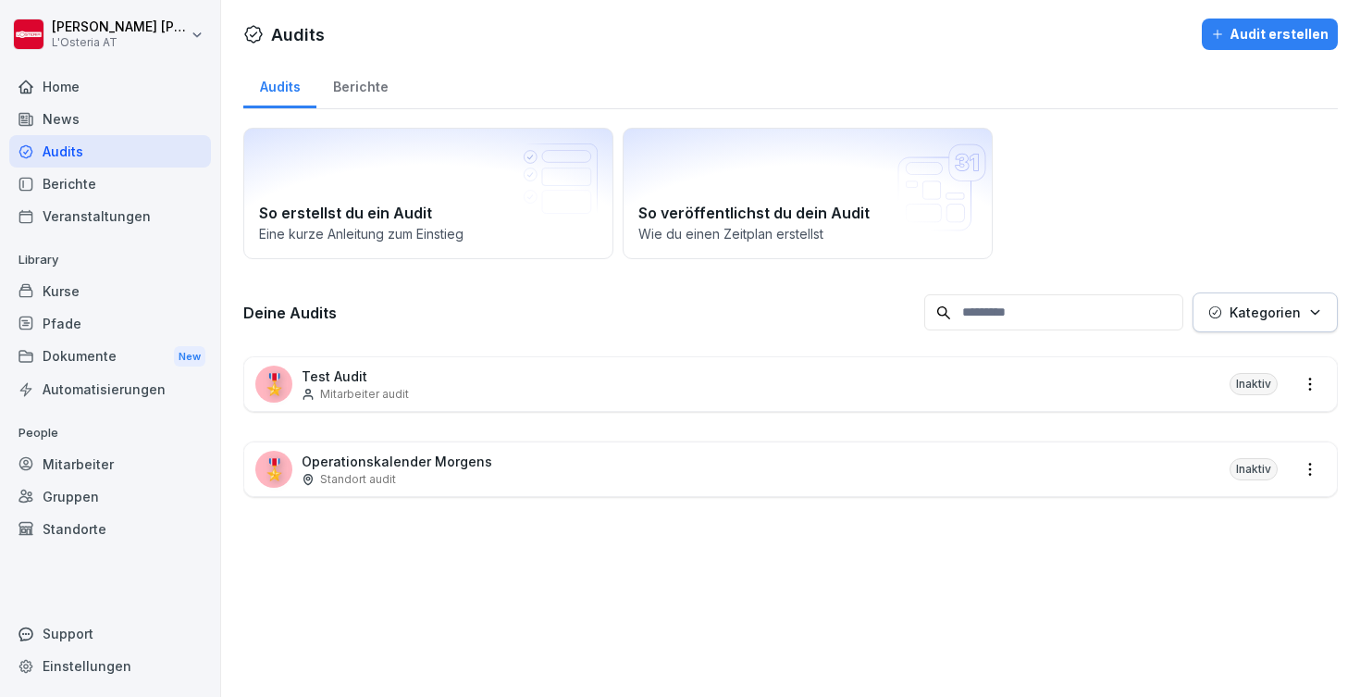
click at [122, 177] on div "Berichte" at bounding box center [110, 183] width 202 height 32
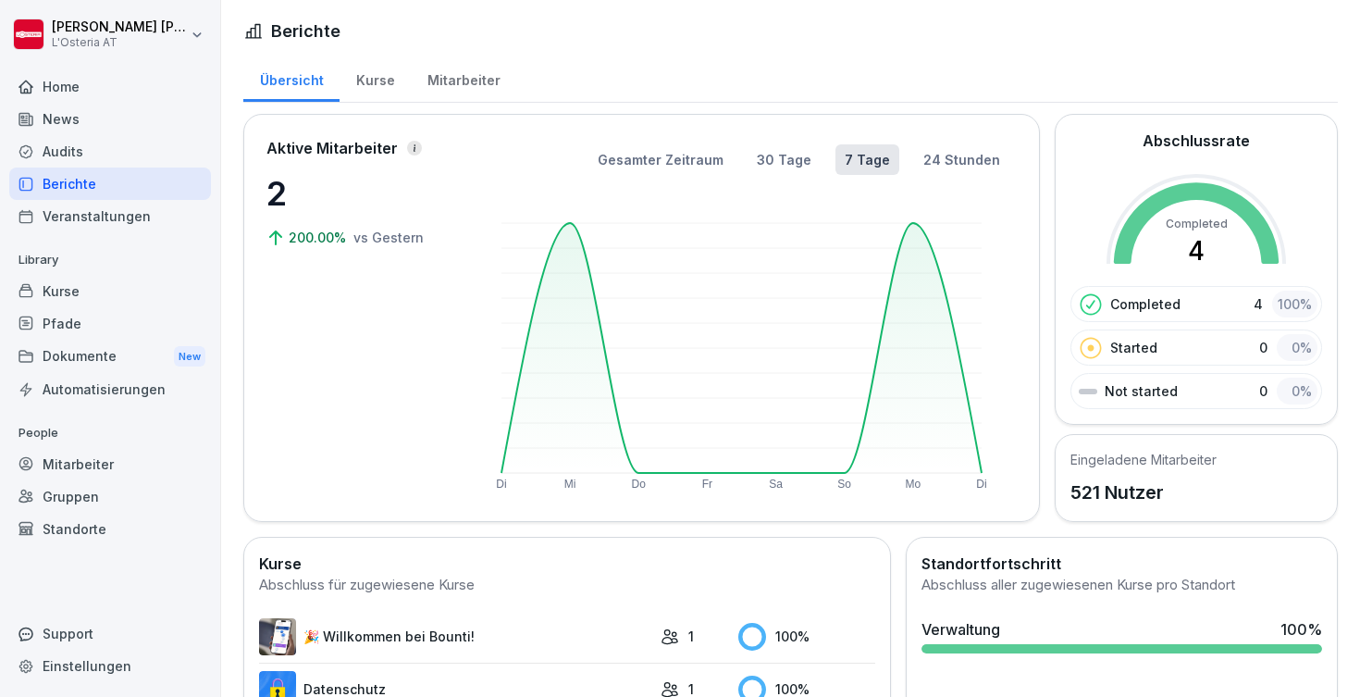
click at [117, 145] on div "Audits" at bounding box center [110, 151] width 202 height 32
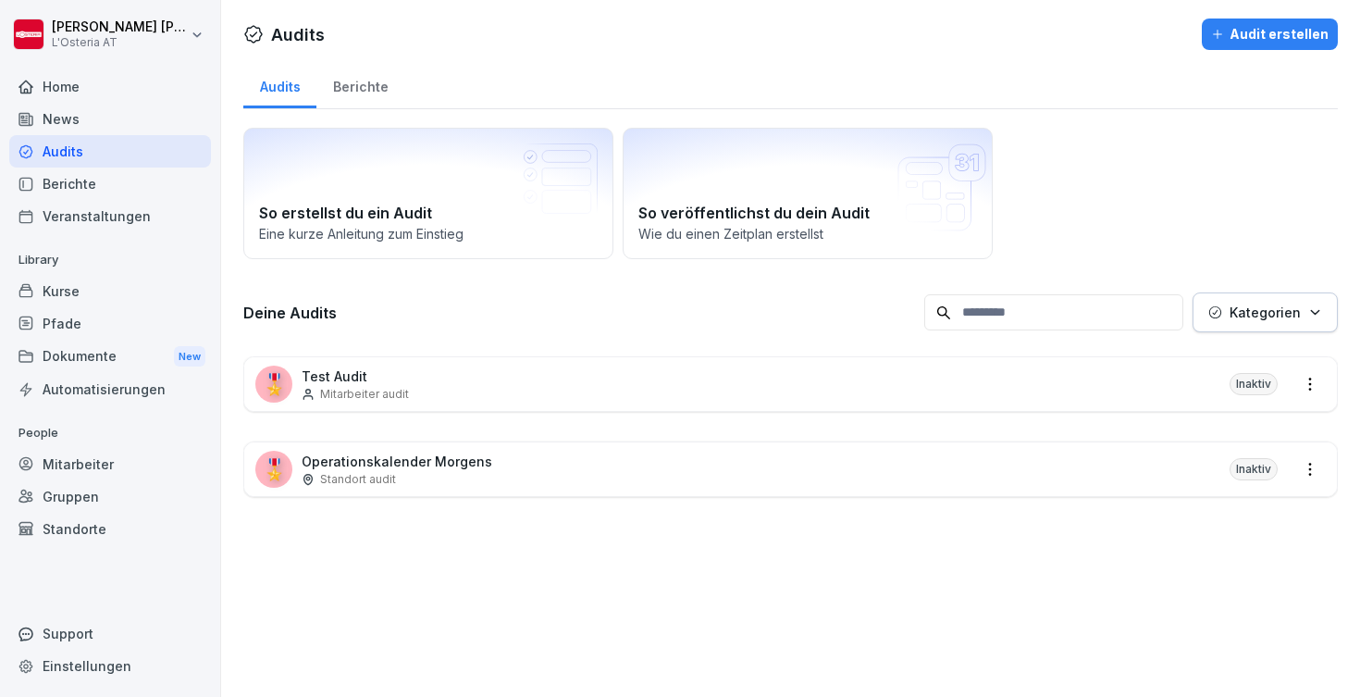
click at [114, 176] on div "Berichte" at bounding box center [110, 183] width 202 height 32
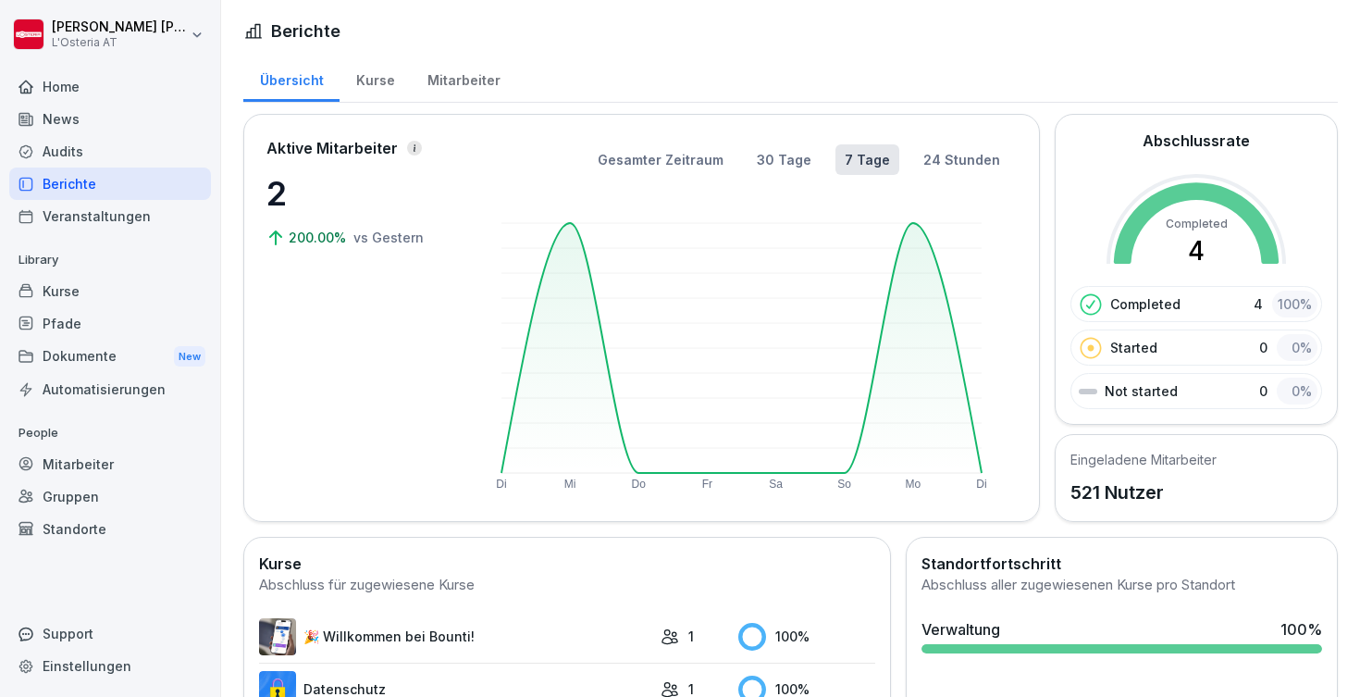
click at [91, 291] on div "Kurse" at bounding box center [110, 291] width 202 height 32
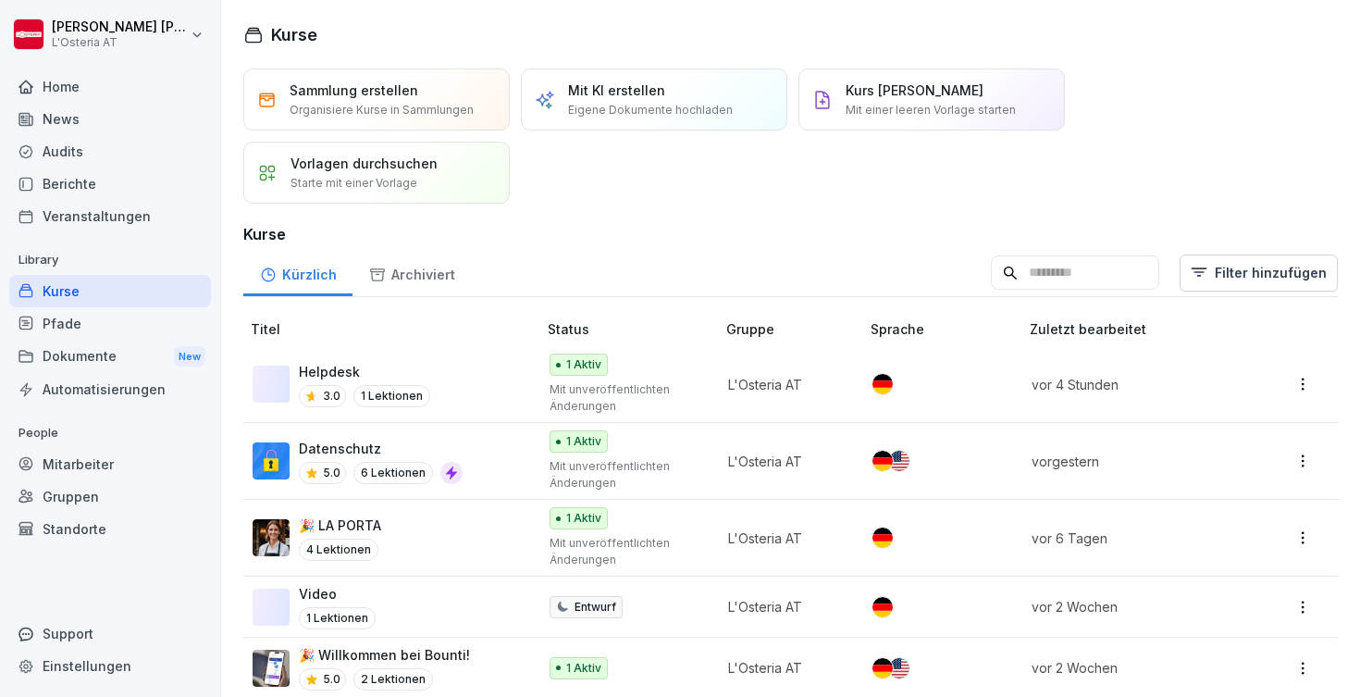
click at [136, 81] on div "Home" at bounding box center [110, 86] width 202 height 32
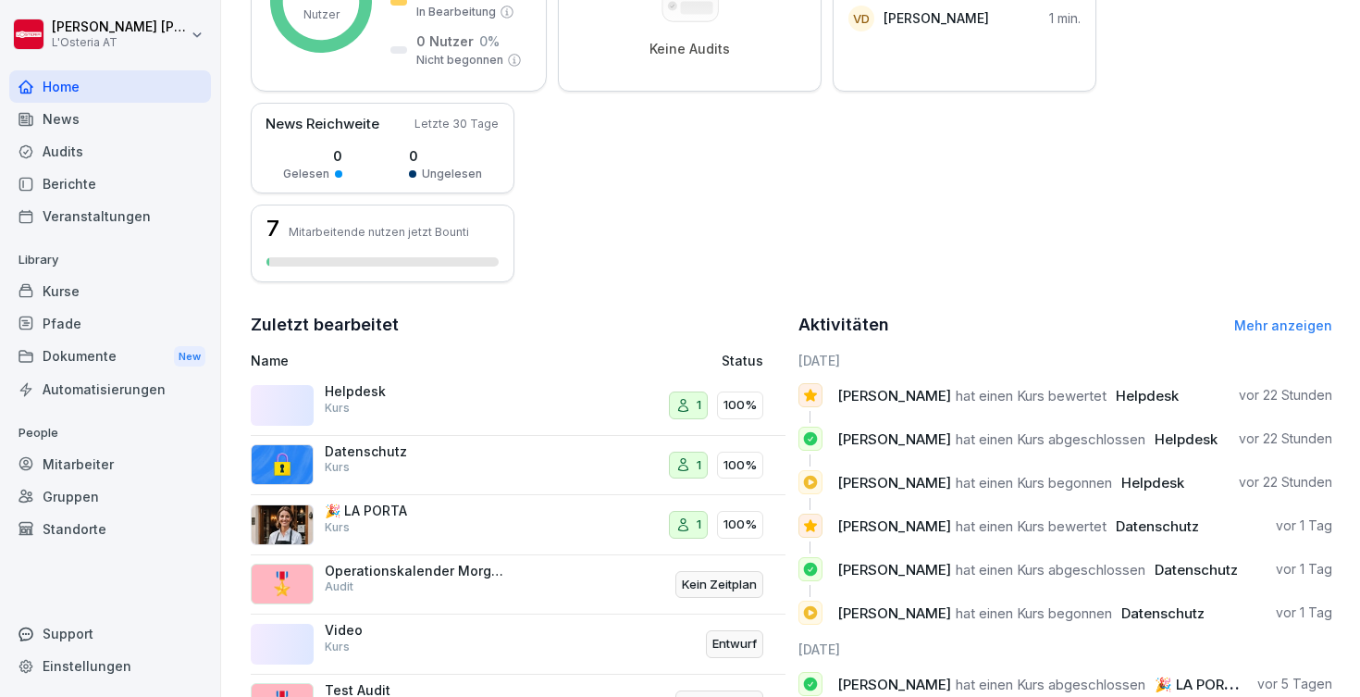
scroll to position [369, 0]
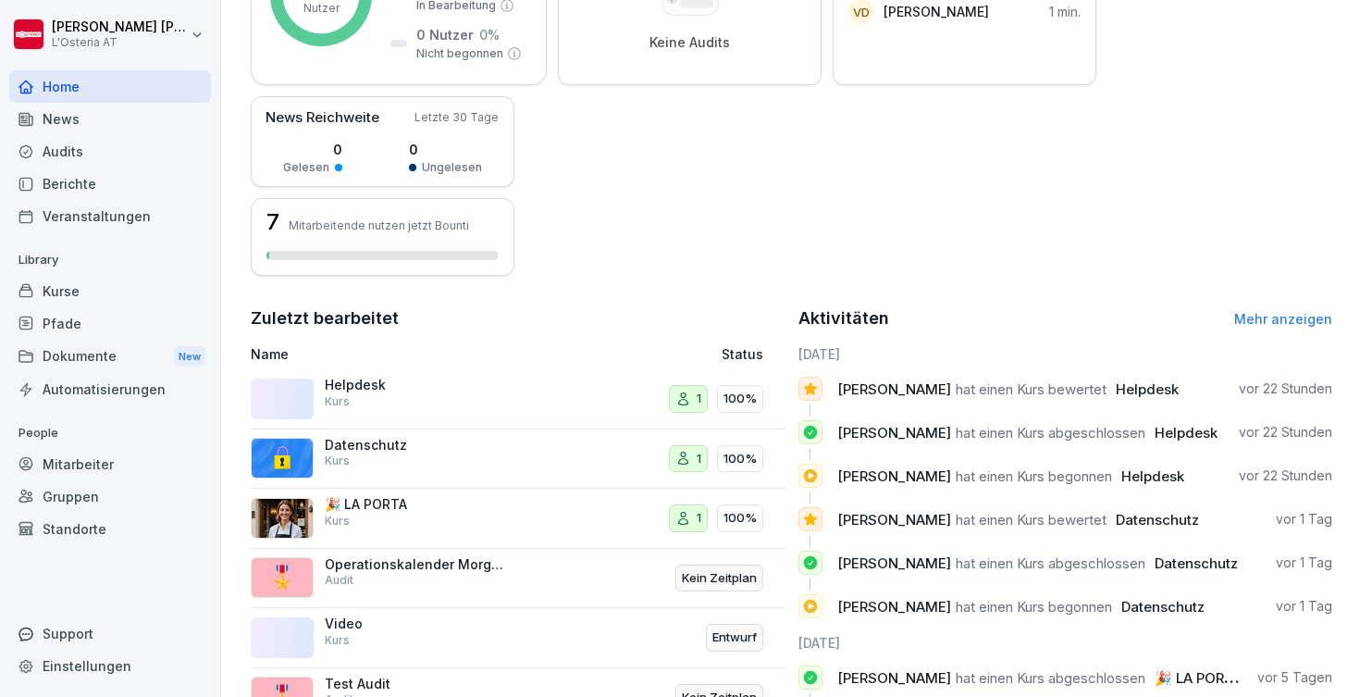
click at [1244, 313] on link "Mehr anzeigen" at bounding box center [1283, 319] width 98 height 16
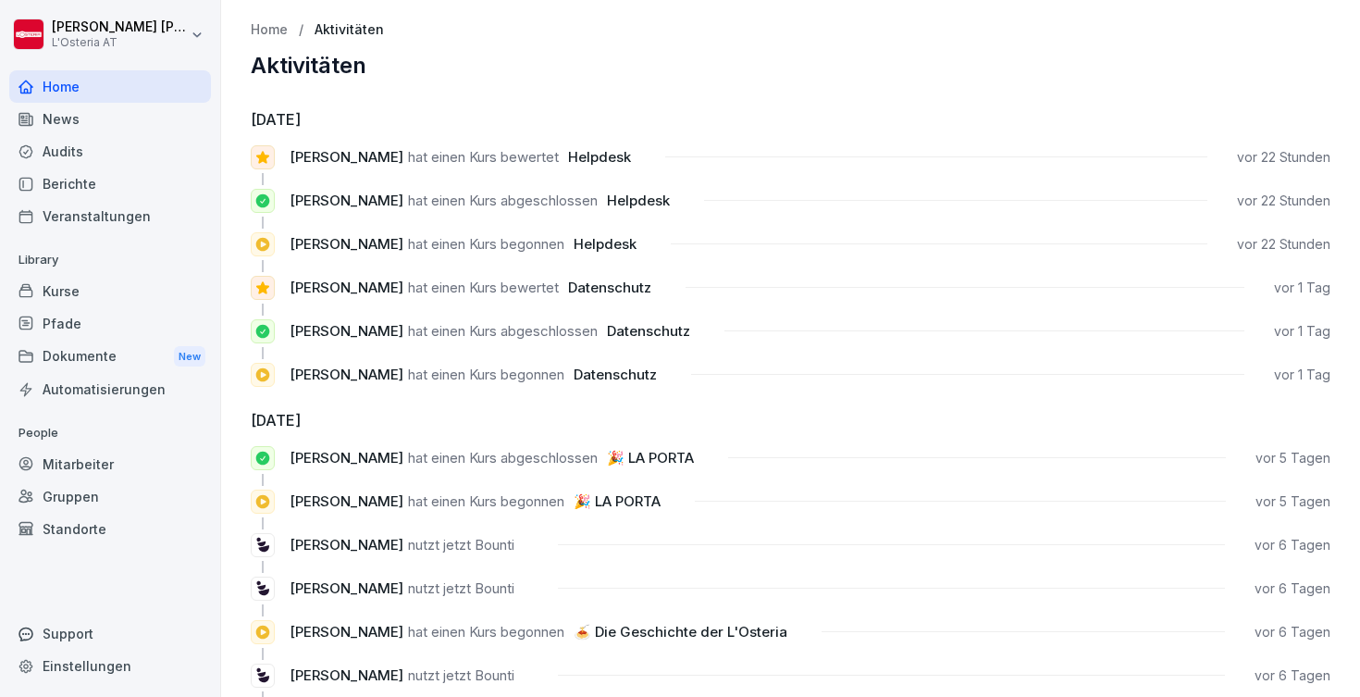
click at [90, 89] on div "Home" at bounding box center [110, 86] width 202 height 32
